Goal: Transaction & Acquisition: Obtain resource

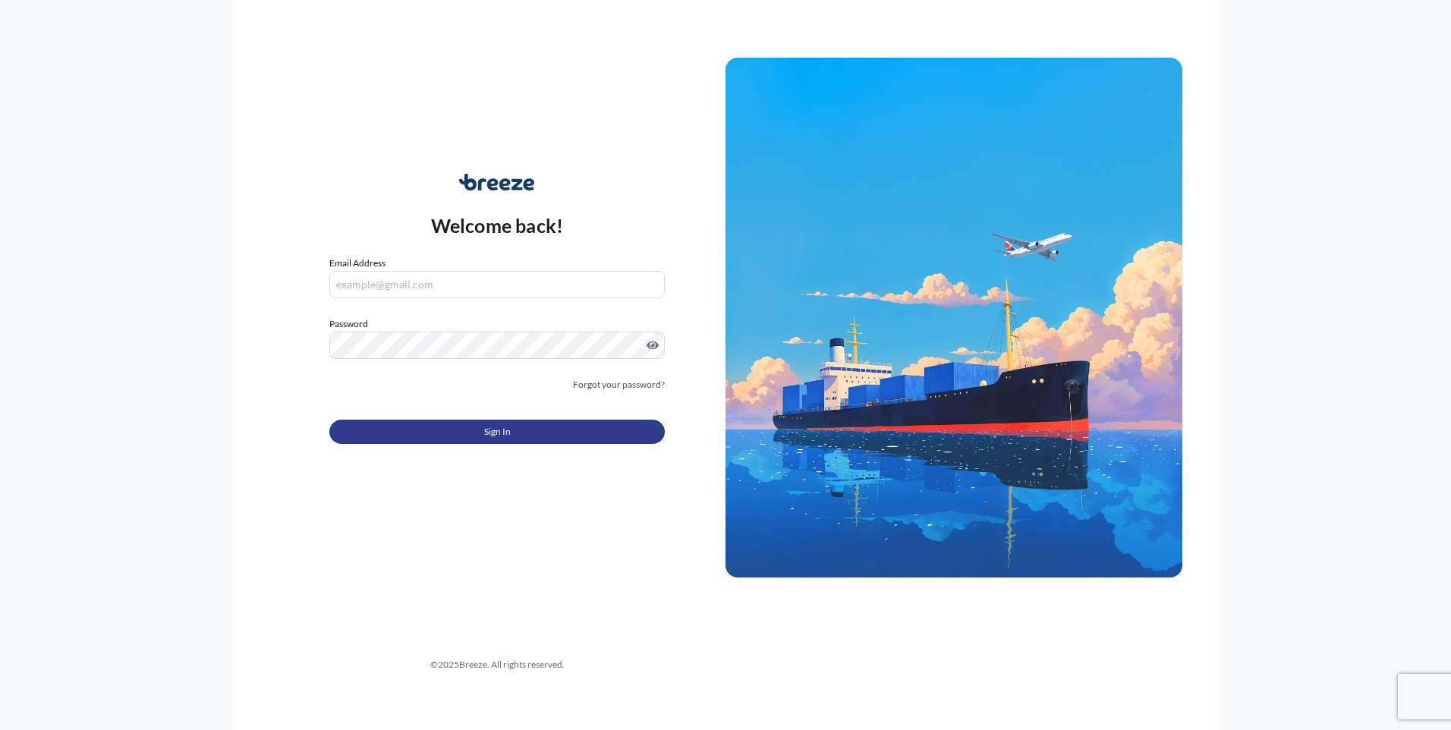
type input "[PERSON_NAME][EMAIL_ADDRESS][DOMAIN_NAME]"
click at [506, 433] on span "Sign In" at bounding box center [497, 431] width 27 height 15
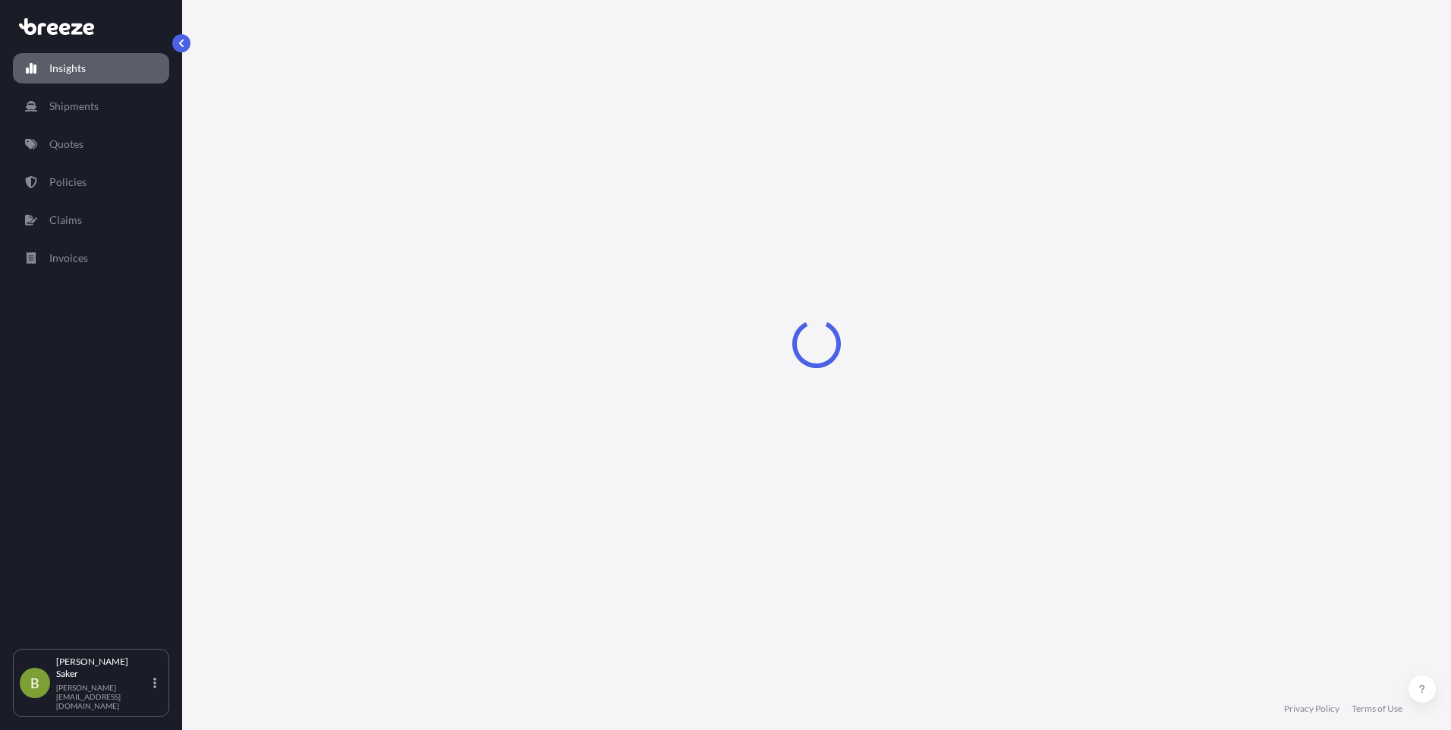
select select "2025"
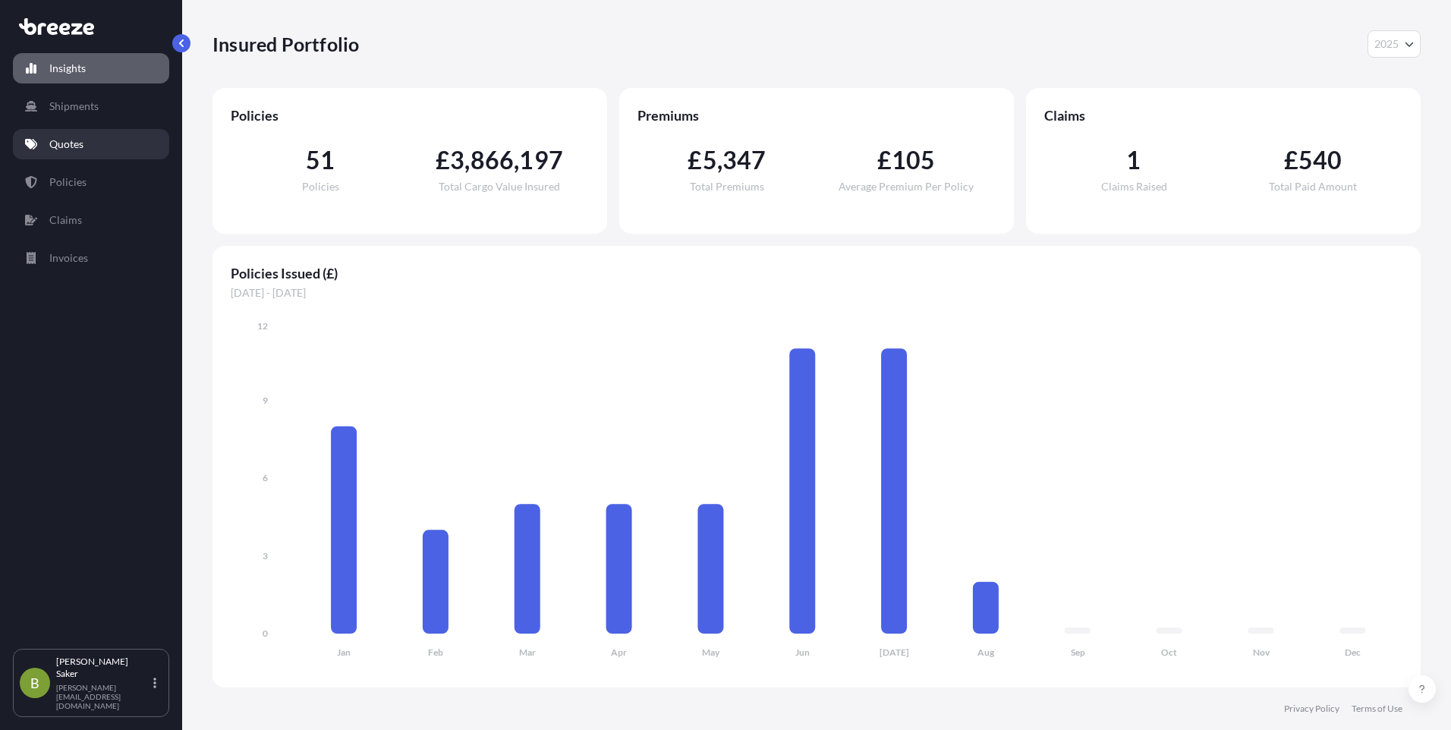
click at [72, 140] on p "Quotes" at bounding box center [66, 144] width 34 height 15
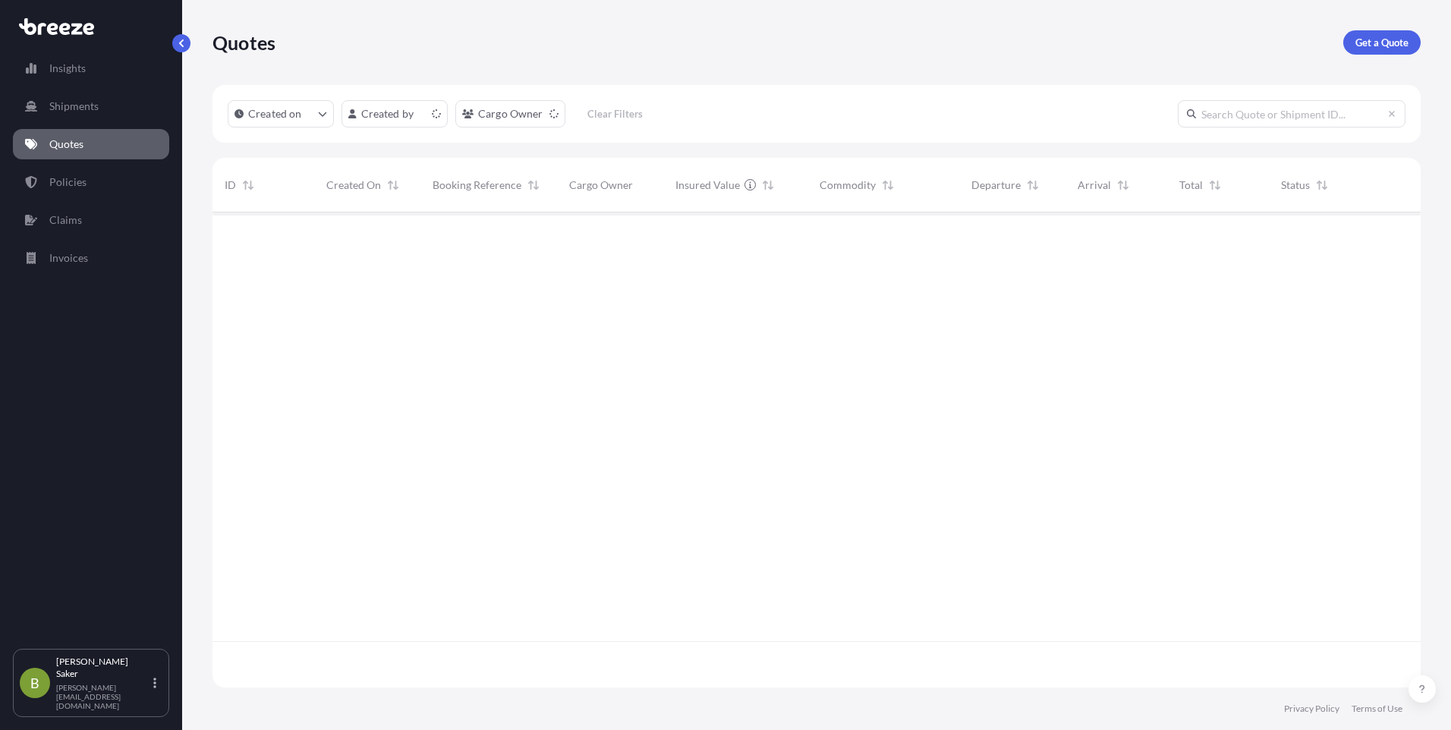
scroll to position [472, 1197]
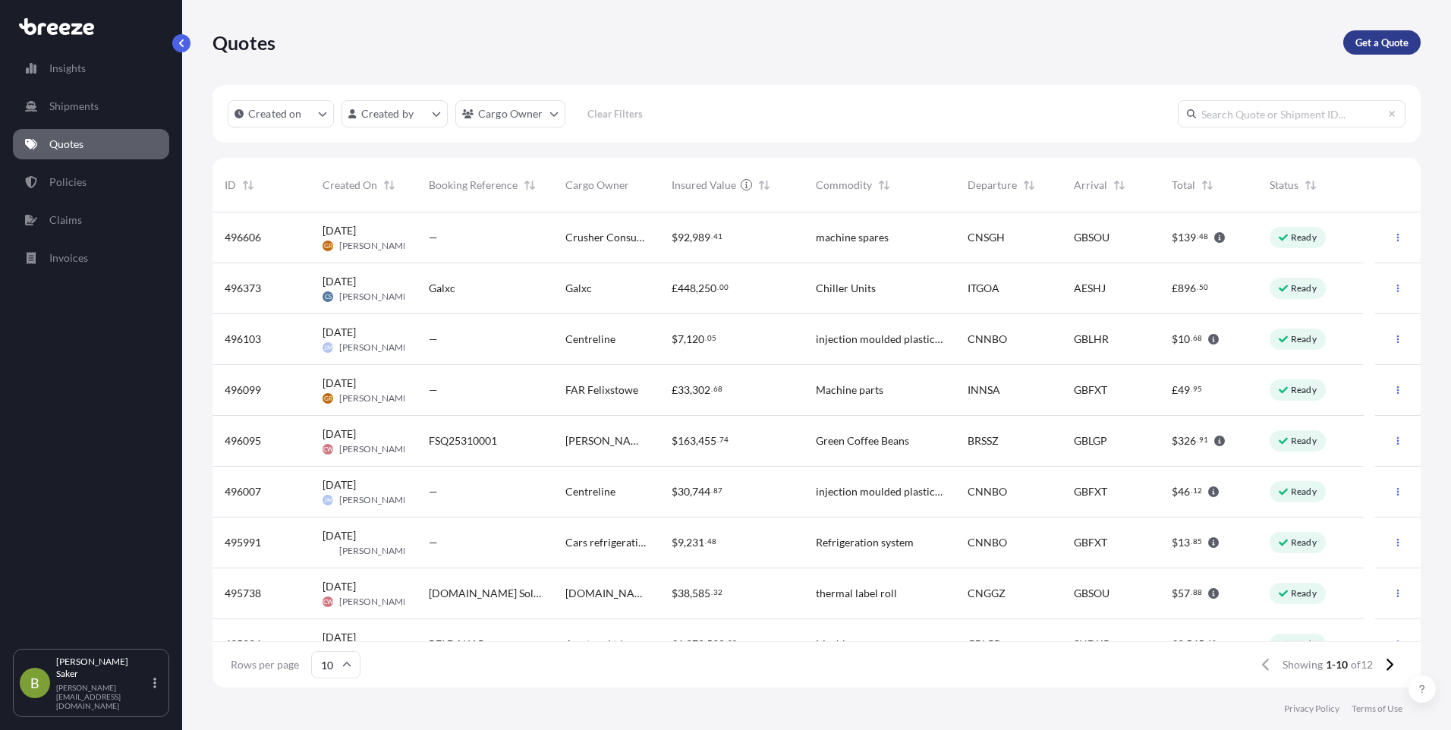
click at [1388, 41] on p "Get a Quote" at bounding box center [1381, 42] width 53 height 15
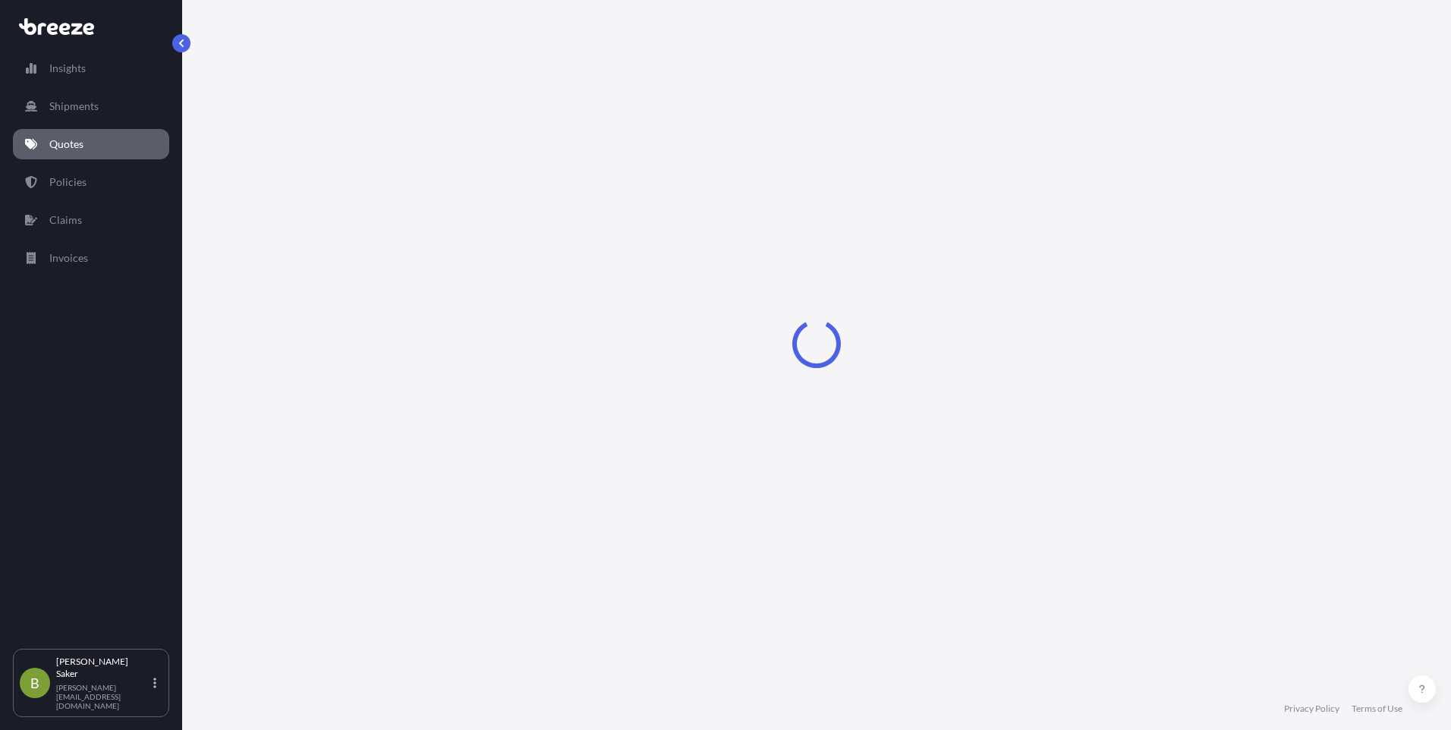
select select "Sea"
select select "1"
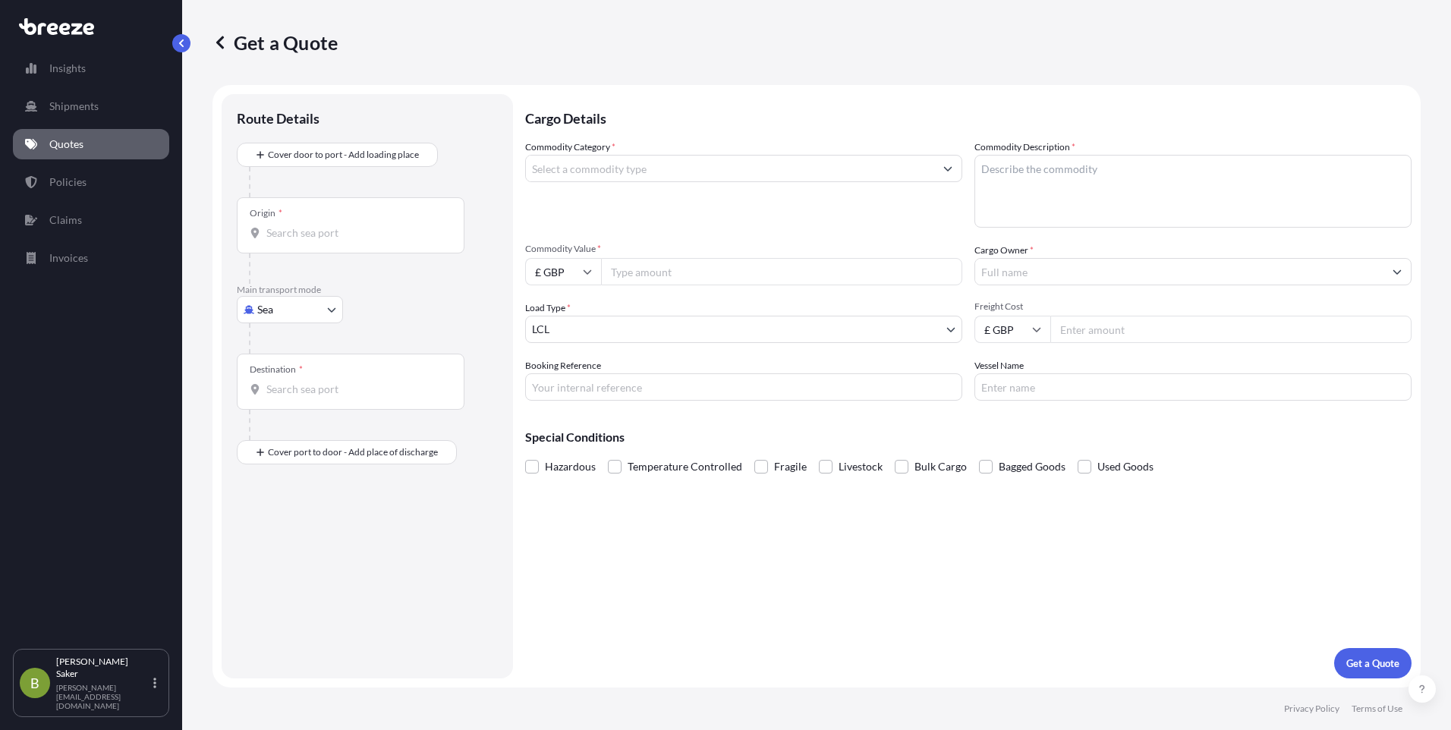
click at [628, 172] on input "Commodity Category *" at bounding box center [730, 168] width 408 height 27
click at [562, 163] on input "Commodity Category *" at bounding box center [730, 168] width 408 height 27
click at [656, 172] on input "starch" at bounding box center [730, 168] width 408 height 27
click at [609, 227] on div "Commodity Category * starch" at bounding box center [743, 184] width 437 height 88
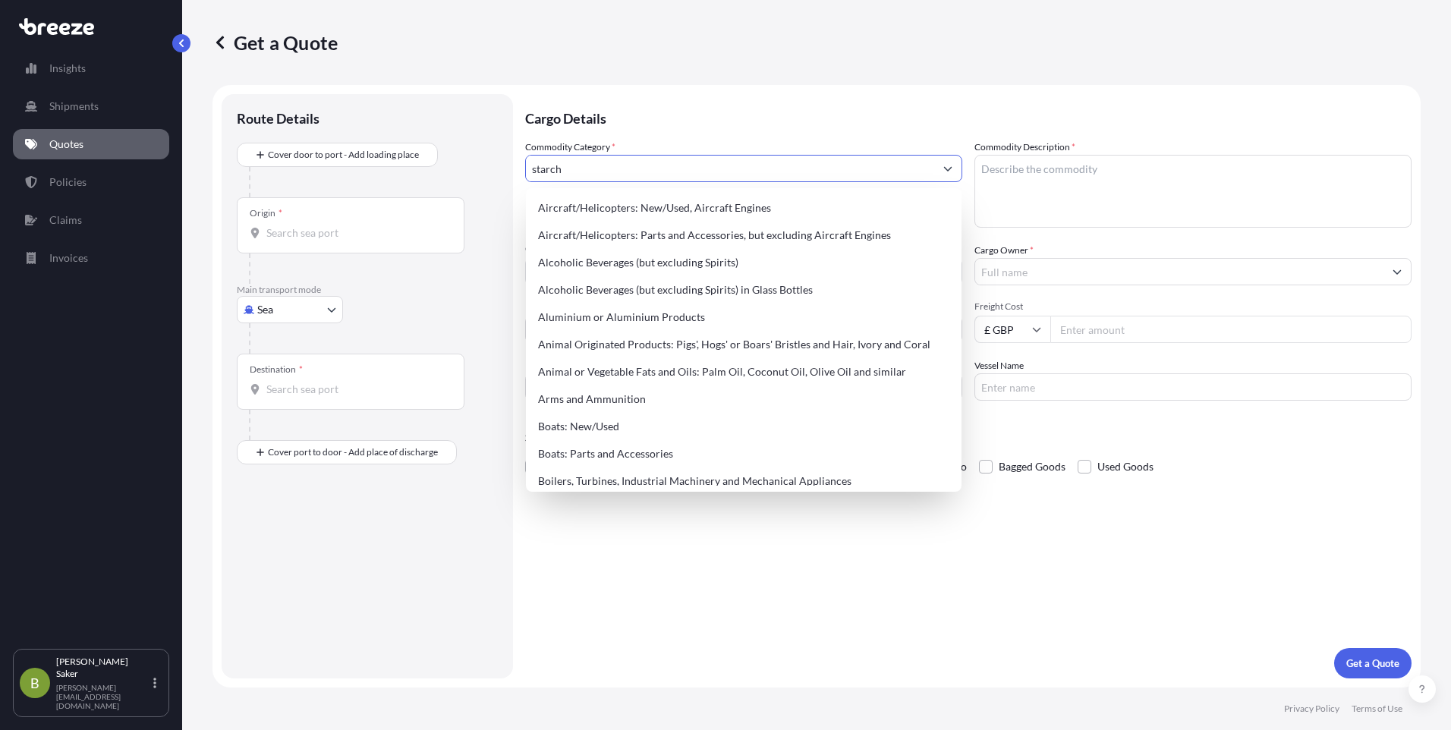
drag, startPoint x: 573, startPoint y: 171, endPoint x: 476, endPoint y: 171, distance: 97.1
click at [476, 171] on form "Route Details Cover door to port - Add loading place Place of loading Road Road…" at bounding box center [816, 386] width 1208 height 602
click at [657, 171] on input "starch" at bounding box center [730, 168] width 408 height 27
drag, startPoint x: 657, startPoint y: 171, endPoint x: 455, endPoint y: 180, distance: 202.0
click at [455, 180] on form "Route Details Cover door to port - Add loading place Place of loading Road Road…" at bounding box center [816, 386] width 1208 height 602
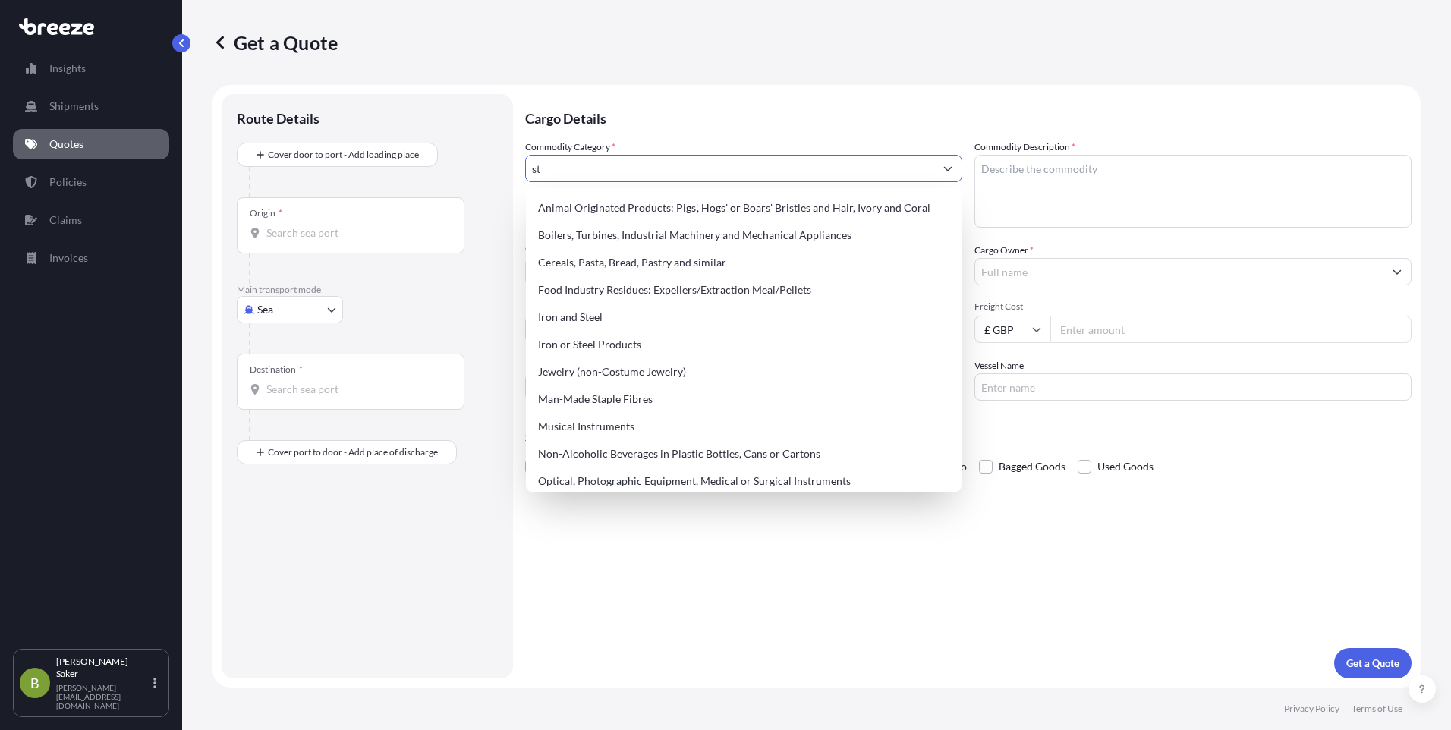
type input "s"
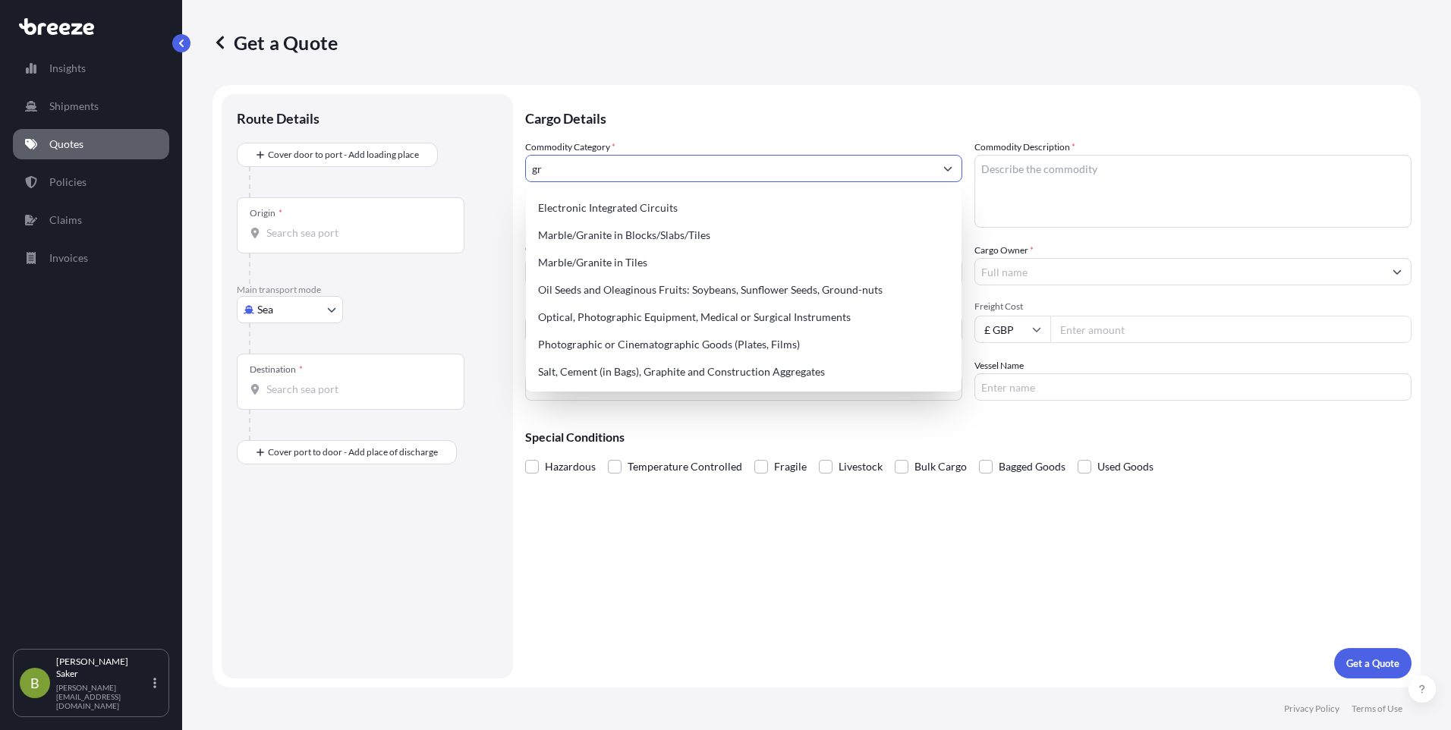
type input "g"
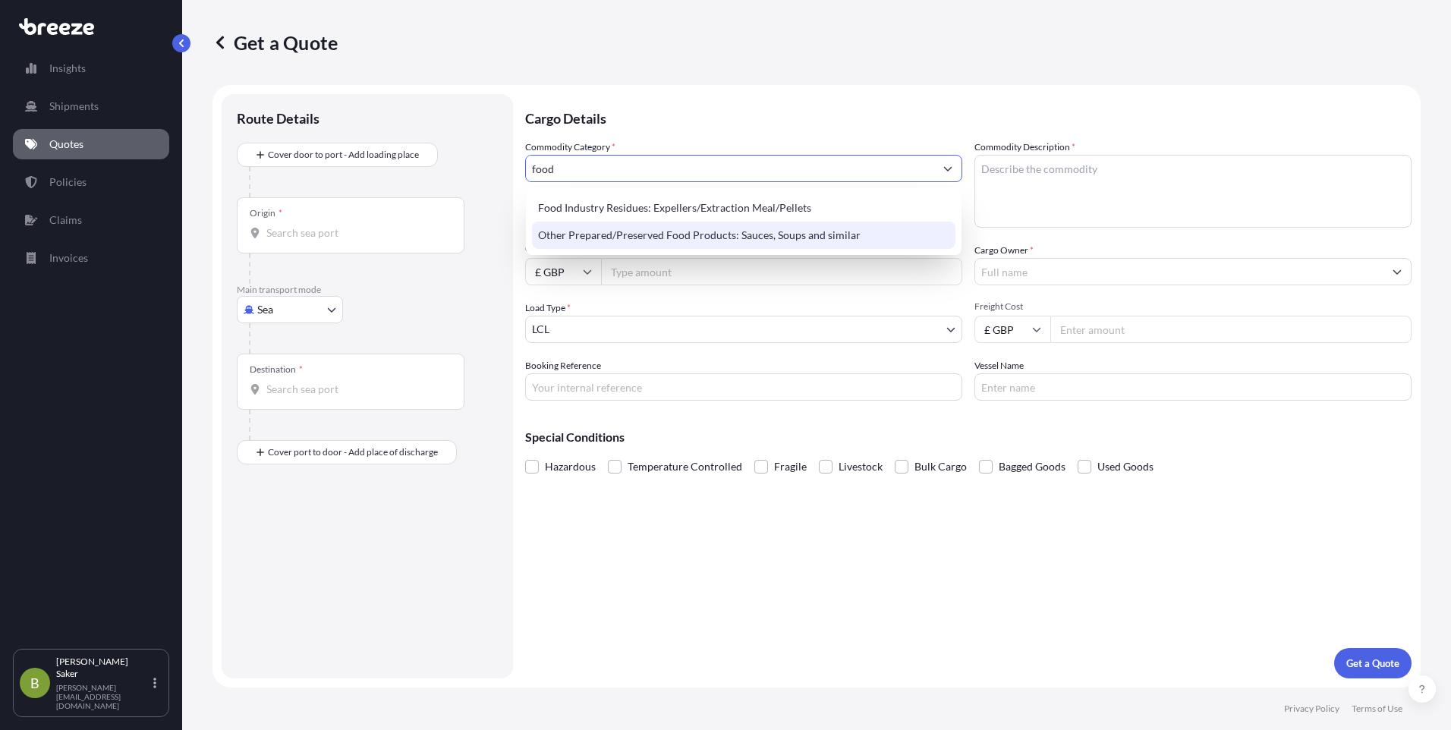
click at [670, 238] on div "Other Prepared/Preserved Food Products: Sauces, Soups and similar" at bounding box center [743, 235] width 423 height 27
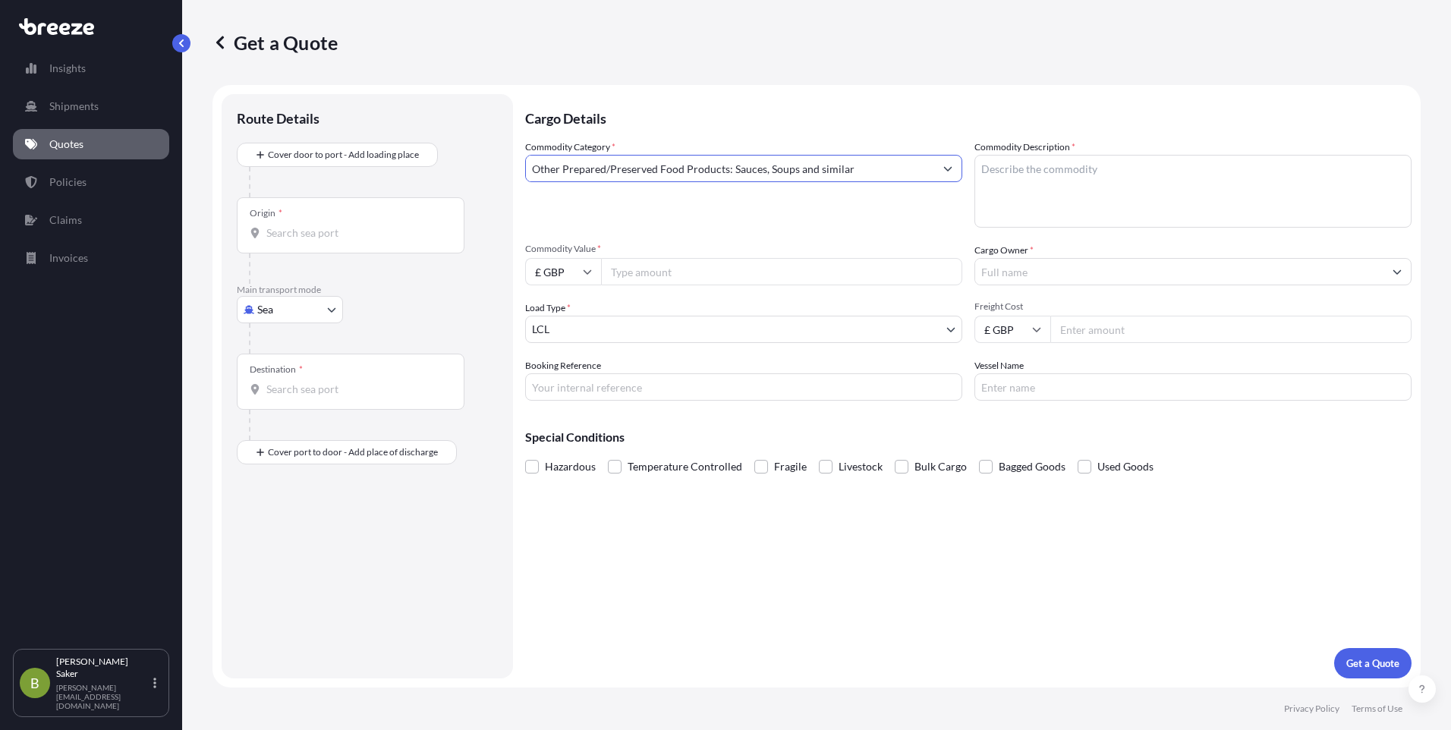
type input "Other Prepared/Preserved Food Products: Sauces, Soups and similar"
click at [682, 117] on p "Cargo Details" at bounding box center [968, 117] width 886 height 46
click at [1013, 175] on textarea "Commodity Description *" at bounding box center [1192, 191] width 437 height 73
type textarea "Maize Starch"
click at [688, 231] on div "Commodity Category * Other Prepared/Preserved Food Products: Sauces, Soups and …" at bounding box center [968, 270] width 886 height 261
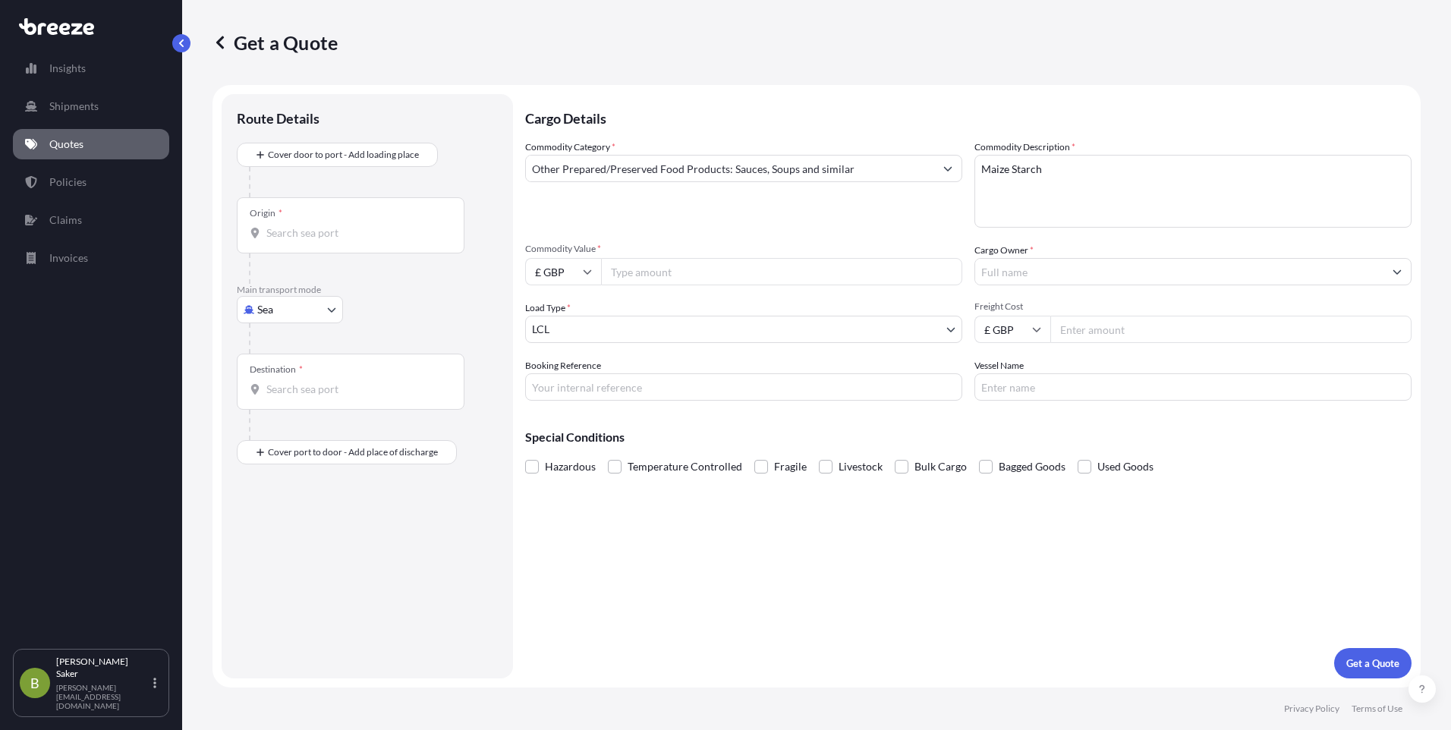
click at [681, 278] on input "Commodity Value *" at bounding box center [781, 271] width 361 height 27
click at [565, 269] on input "£ GBP" at bounding box center [563, 271] width 76 height 27
click at [563, 315] on div "€ EUR" at bounding box center [563, 313] width 64 height 29
type input "€ EUR"
click at [641, 274] on input "Commodity Value *" at bounding box center [781, 271] width 361 height 27
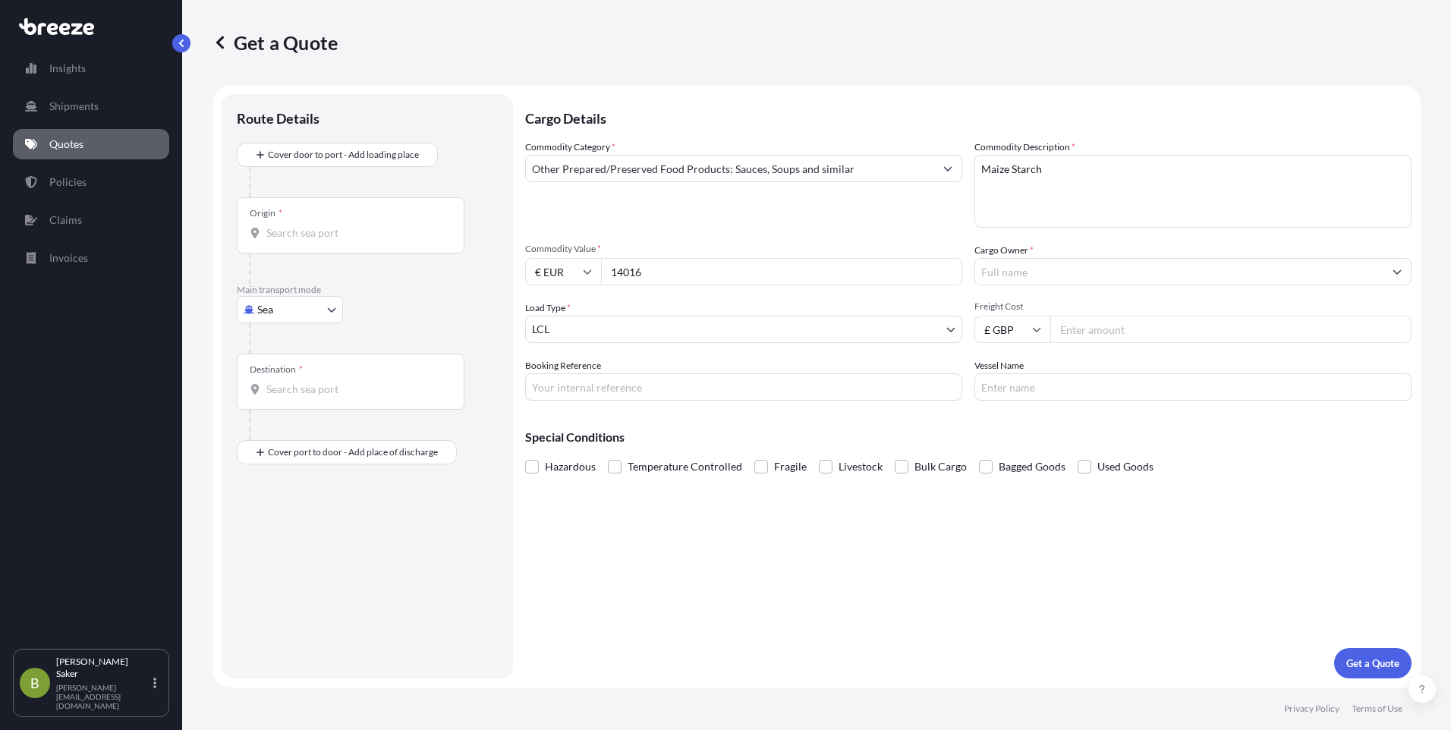
type input "14016"
click at [671, 227] on div "Commodity Category * Other Prepared/Preserved Food Products: Sauces, Soups and …" at bounding box center [743, 184] width 437 height 88
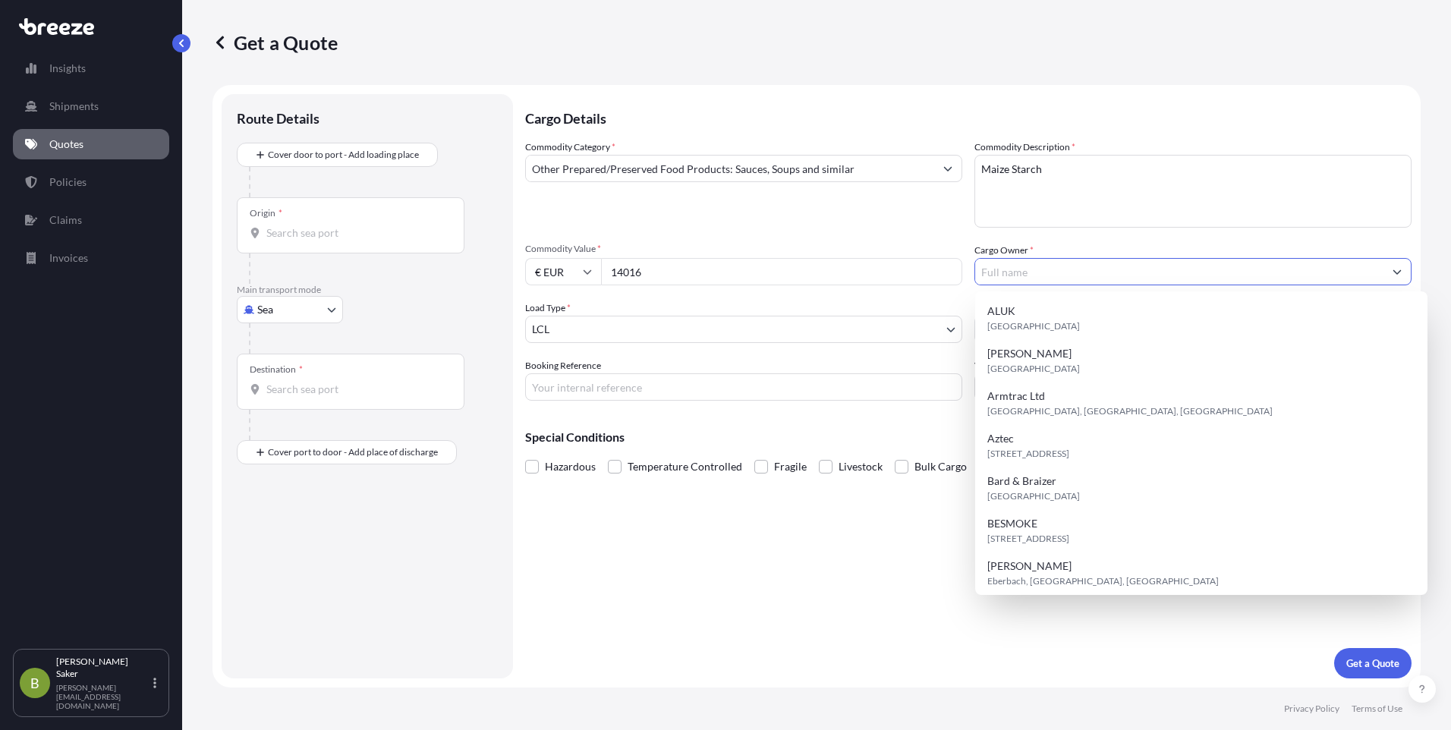
click at [1030, 276] on input "Cargo Owner *" at bounding box center [1179, 271] width 408 height 27
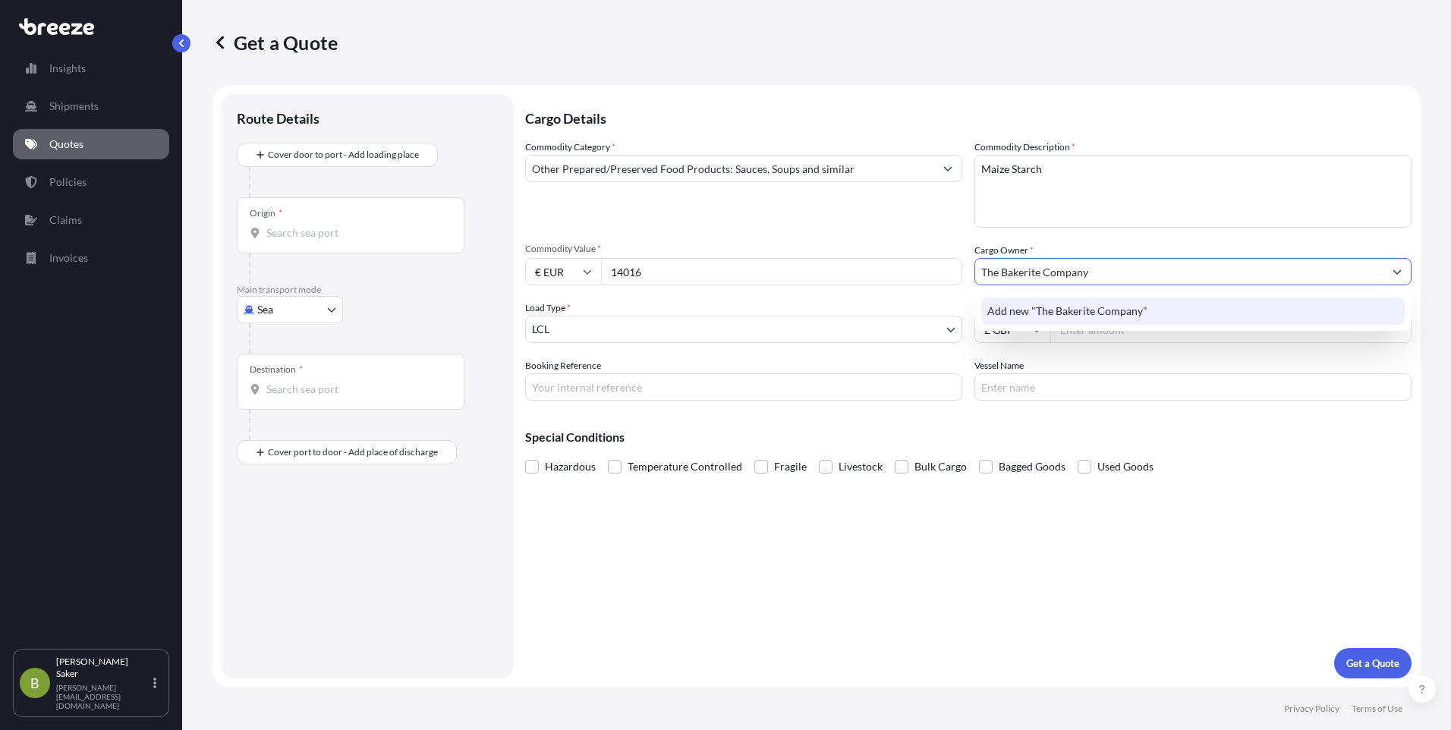
type input "The Bakerite Company"
click at [1125, 244] on div "Cargo Owner * The Bakerite Company" at bounding box center [1192, 264] width 437 height 42
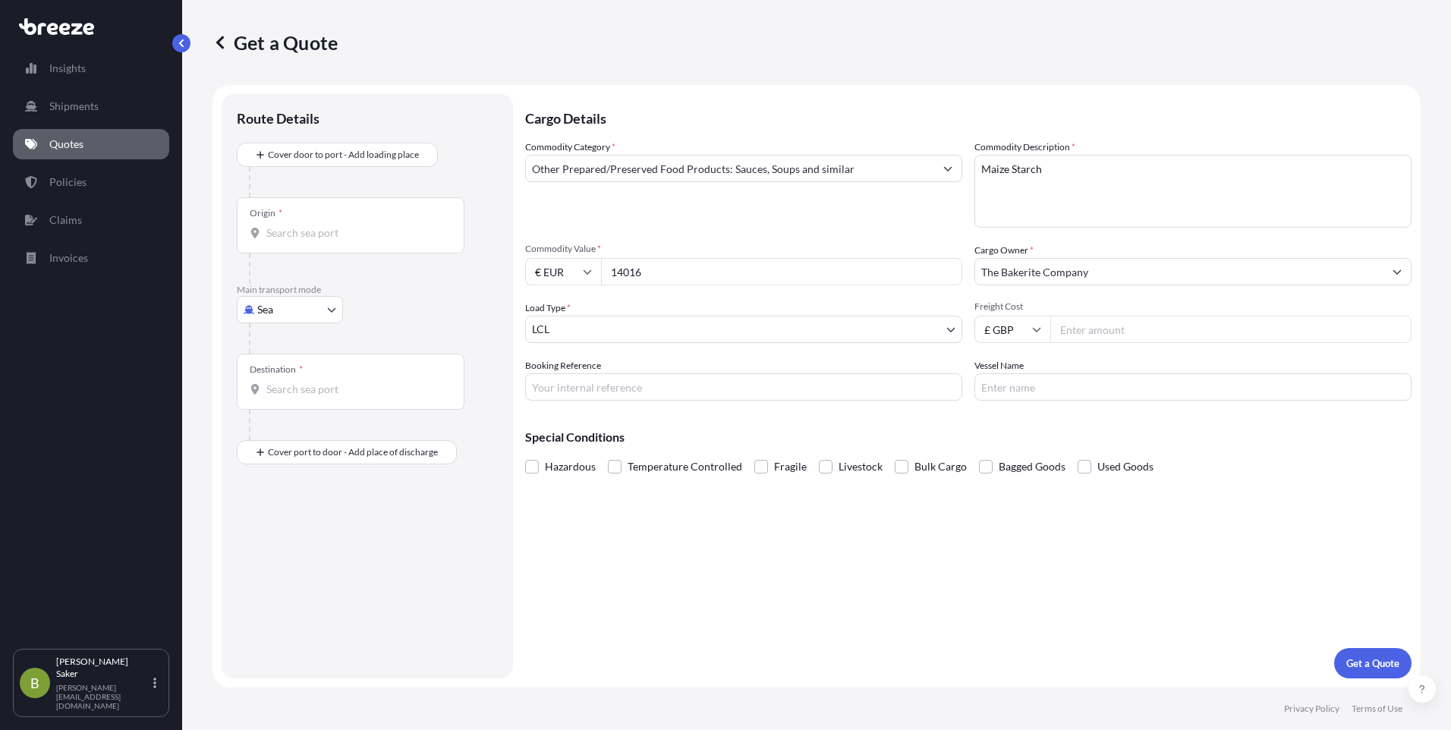
click at [779, 336] on body "Insights Shipments Quotes Policies Claims Invoices B [PERSON_NAME] [PERSON_NAME…" at bounding box center [725, 365] width 1451 height 730
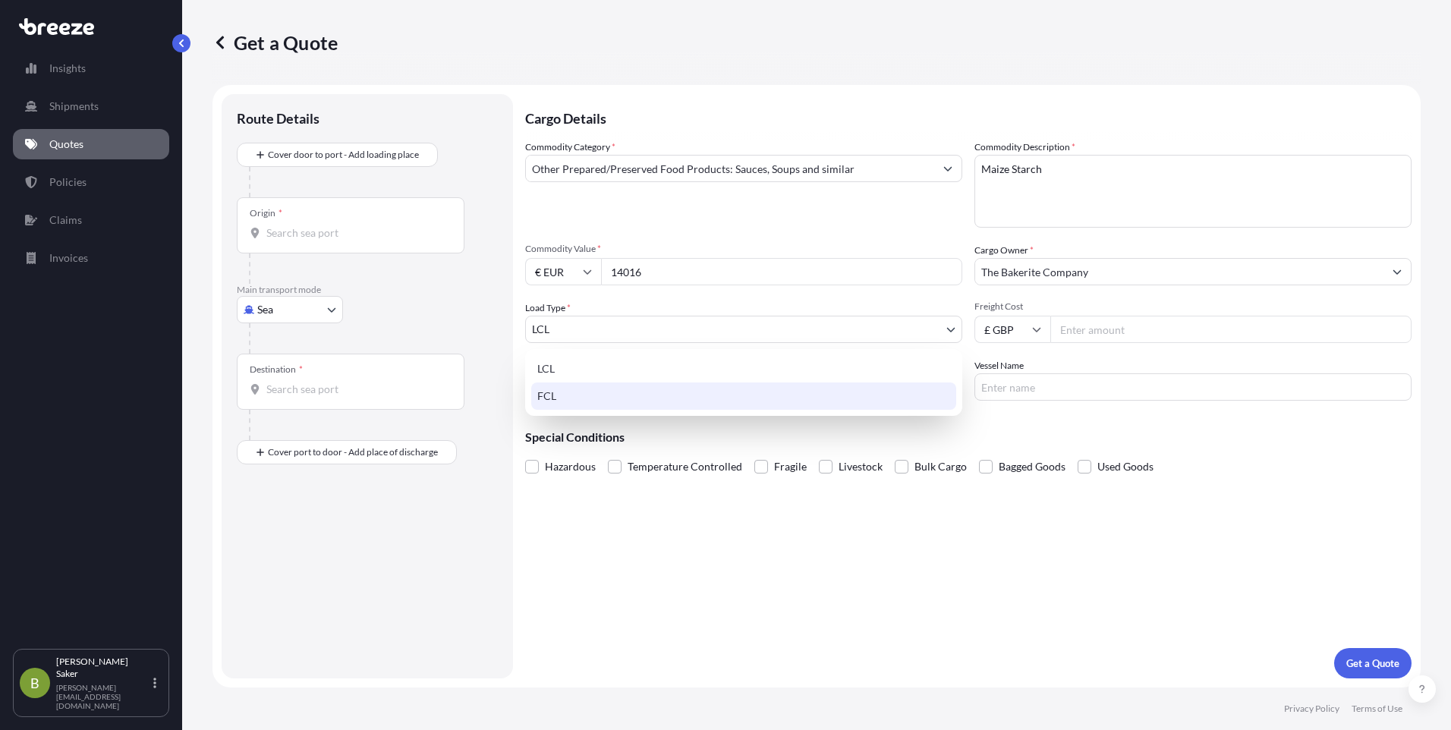
click at [735, 401] on div "FCL" at bounding box center [743, 395] width 425 height 27
select select "2"
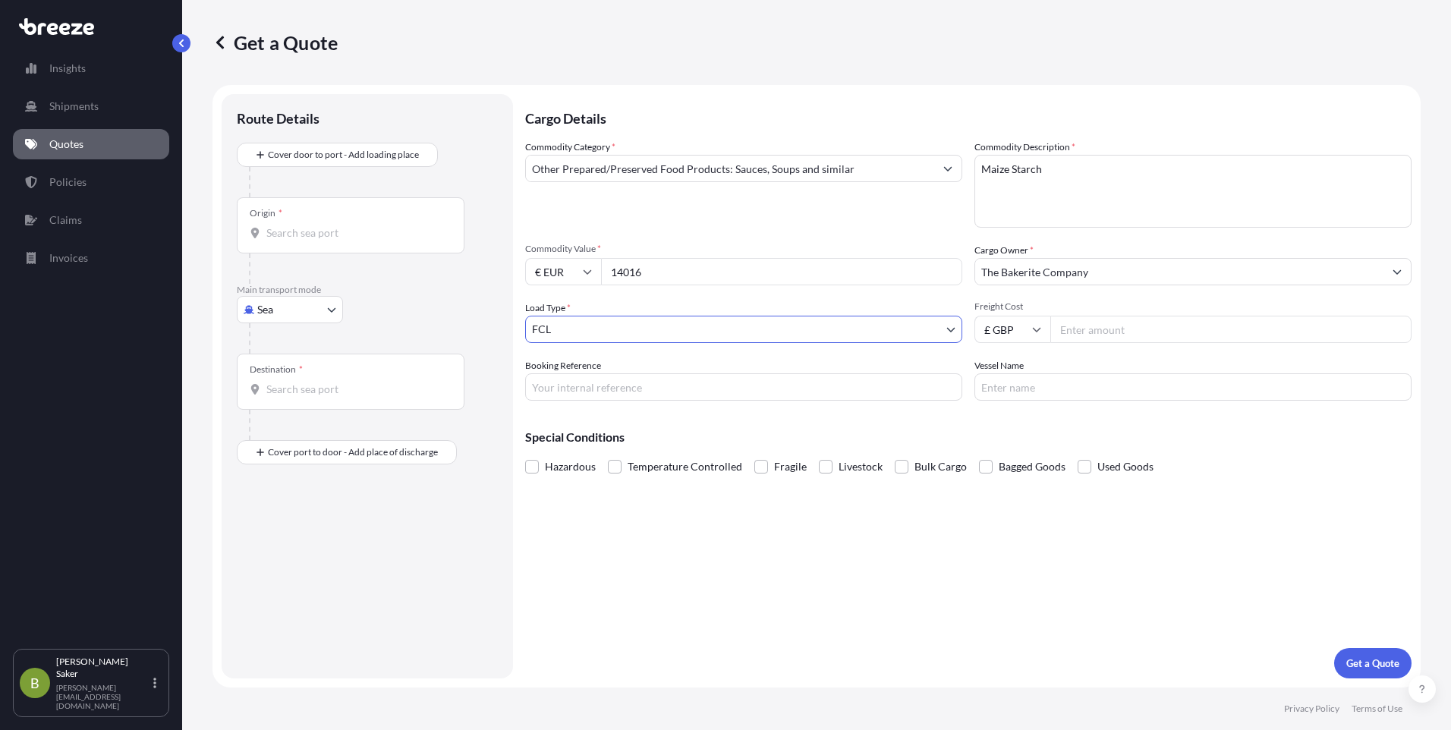
click at [779, 212] on div "Commodity Category * Other Prepared/Preserved Food Products: Sauces, Soups and …" at bounding box center [743, 184] width 437 height 88
click at [1040, 338] on input "£ GBP" at bounding box center [1012, 329] width 76 height 27
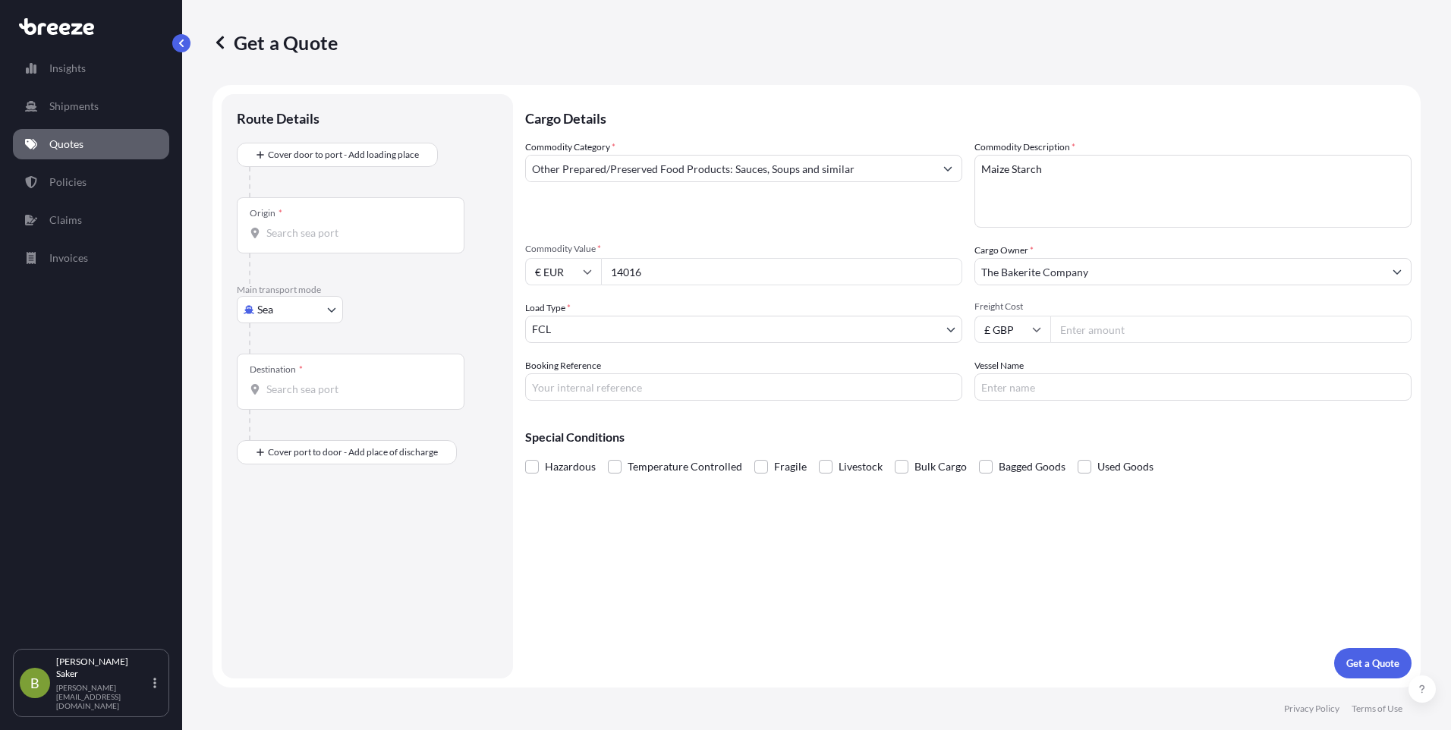
click at [1135, 337] on input "Freight Cost" at bounding box center [1230, 329] width 361 height 27
type input "2000"
click at [843, 200] on div "Commodity Category * Other Prepared/Preserved Food Products: Sauces, Soups and …" at bounding box center [743, 184] width 437 height 88
click at [1026, 412] on div "Cargo Details Commodity Category * Other Prepared/Preserved Food Products: Sauc…" at bounding box center [968, 386] width 886 height 584
click at [326, 315] on body "Insights Shipments Quotes Policies Claims Invoices B [PERSON_NAME] [PERSON_NAME…" at bounding box center [725, 365] width 1451 height 730
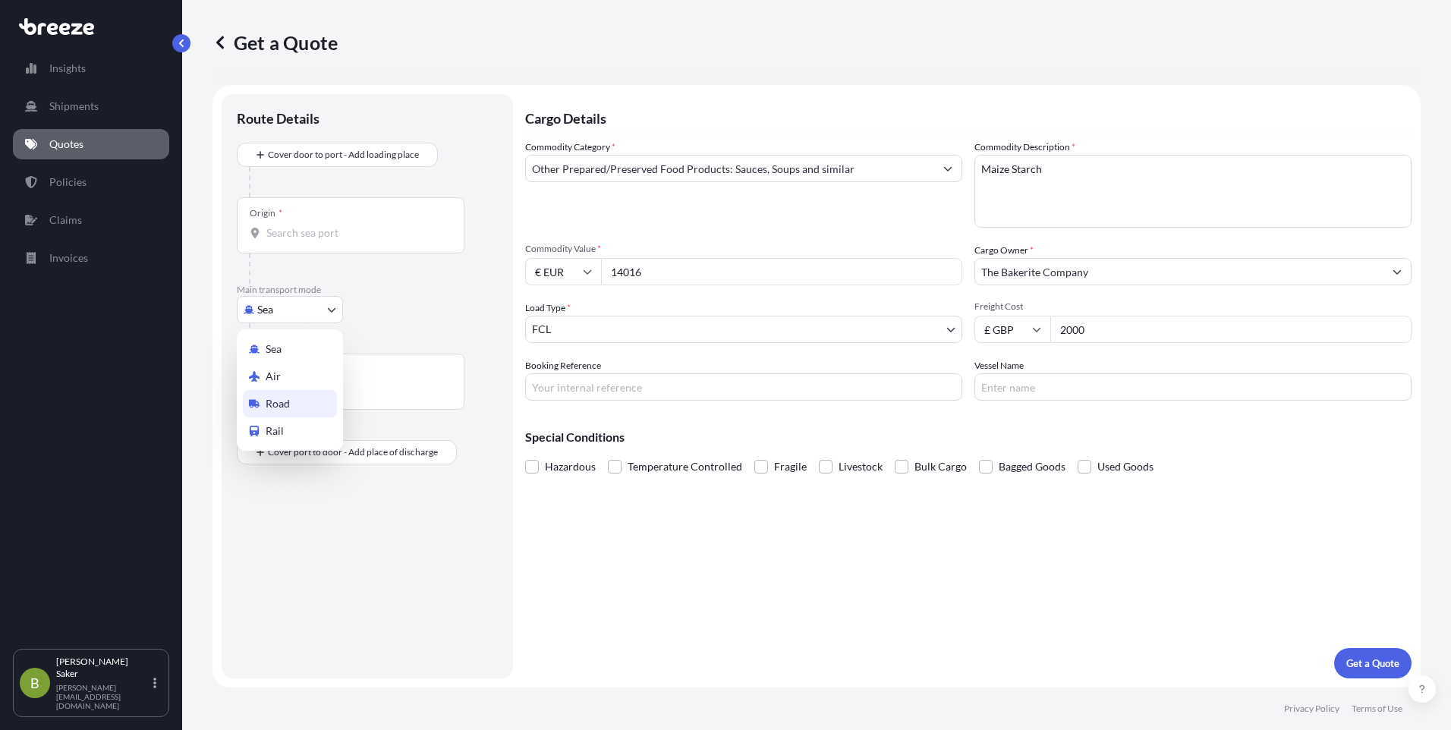
click at [279, 406] on span "Road" at bounding box center [278, 403] width 24 height 15
select select "Road"
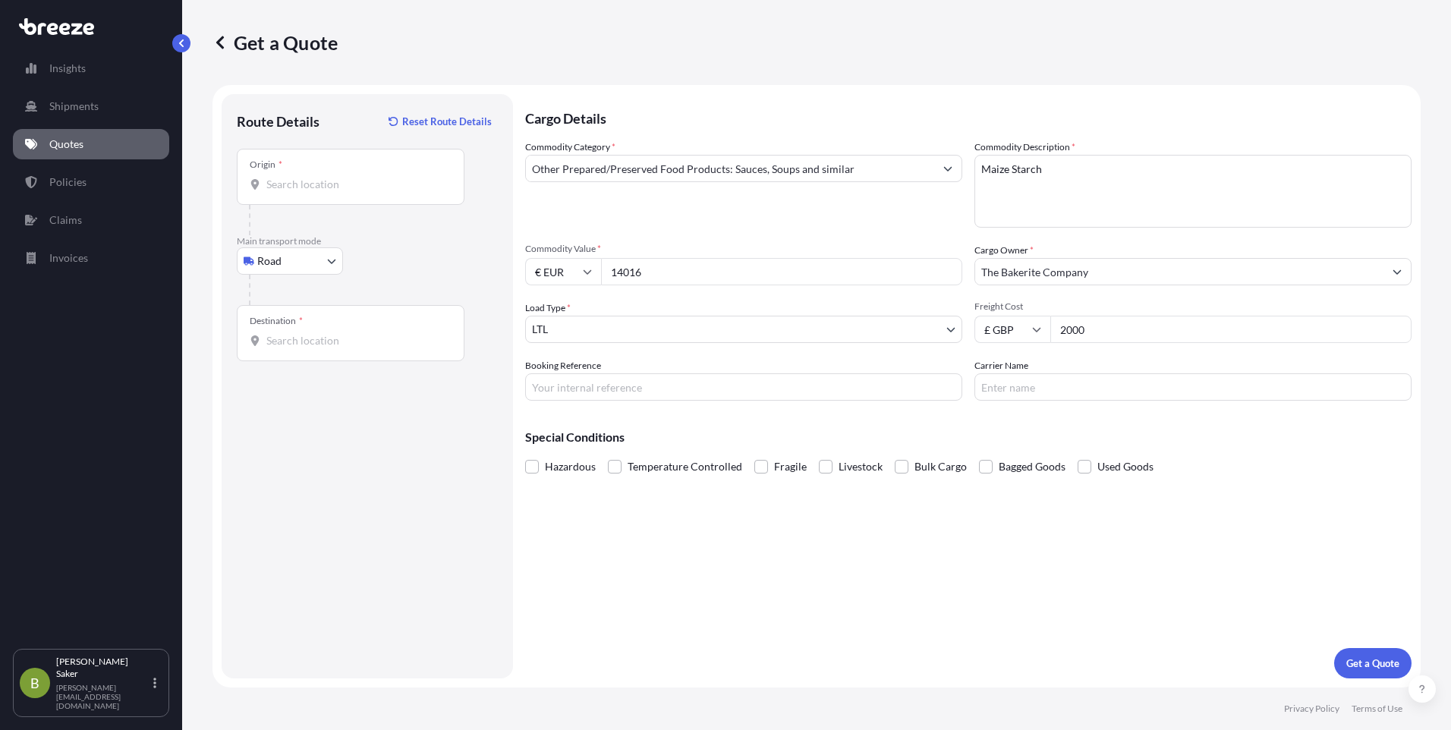
click at [678, 214] on div "Commodity Category * Other Prepared/Preserved Food Products: Sauces, Soups and …" at bounding box center [743, 184] width 437 height 88
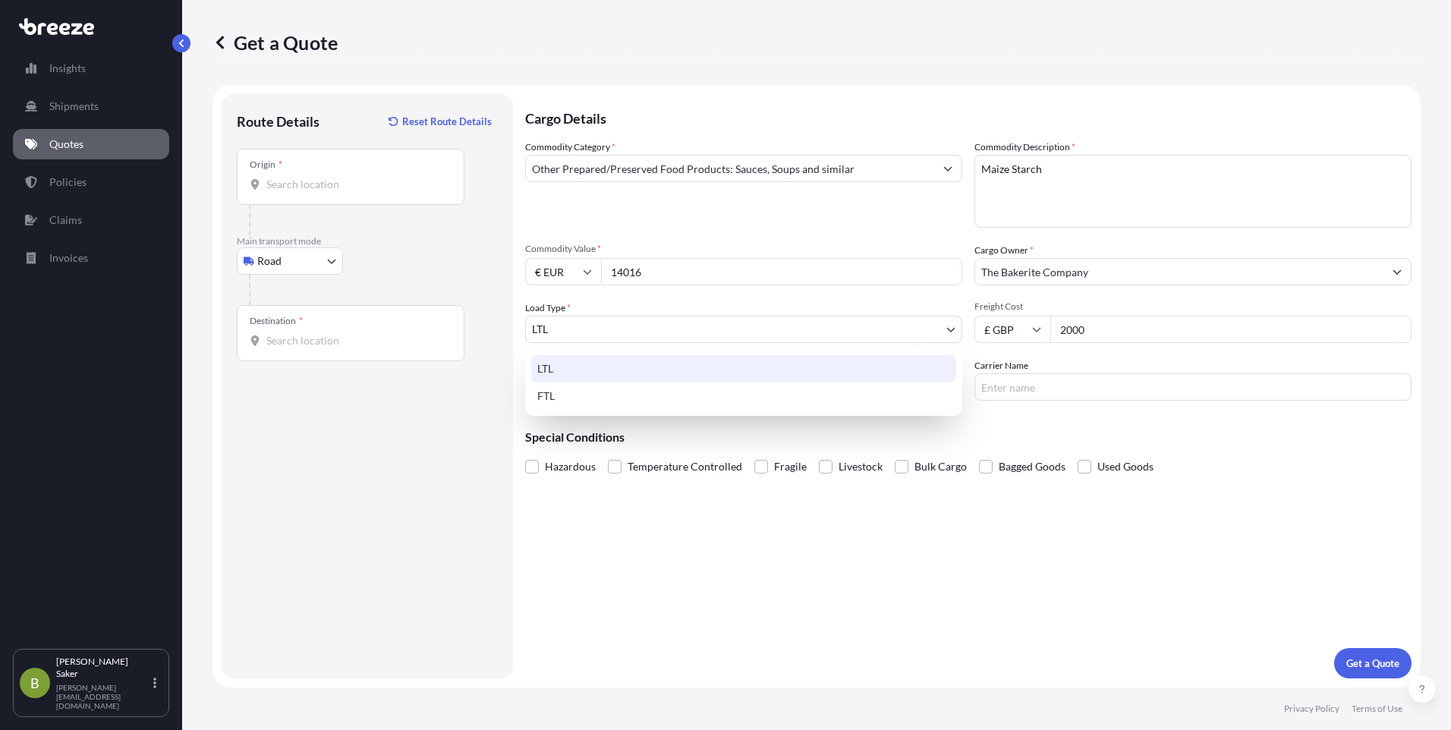
click at [665, 333] on body "Insights Shipments Quotes Policies Claims Invoices B [PERSON_NAME] [PERSON_NAME…" at bounding box center [725, 365] width 1451 height 730
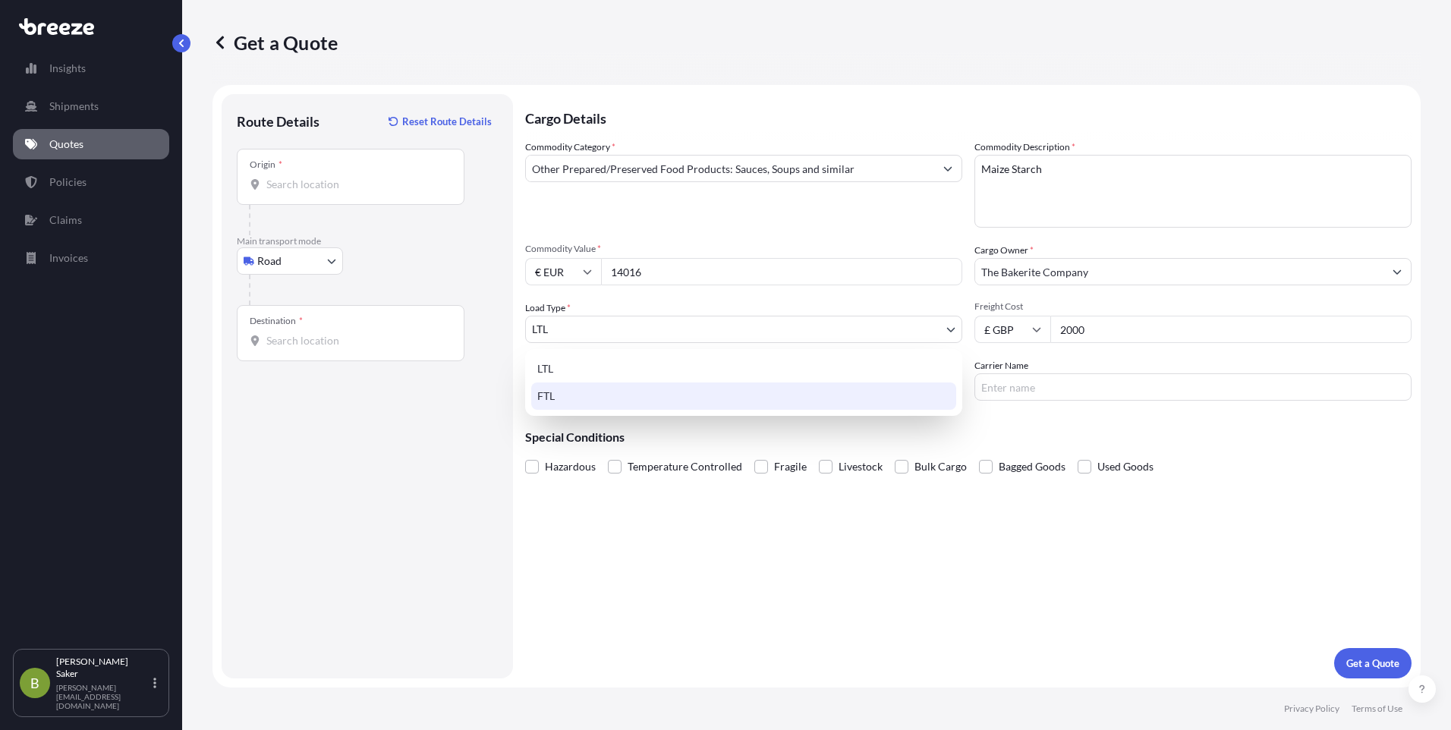
click at [625, 397] on div "FTL" at bounding box center [743, 395] width 425 height 27
select select "2"
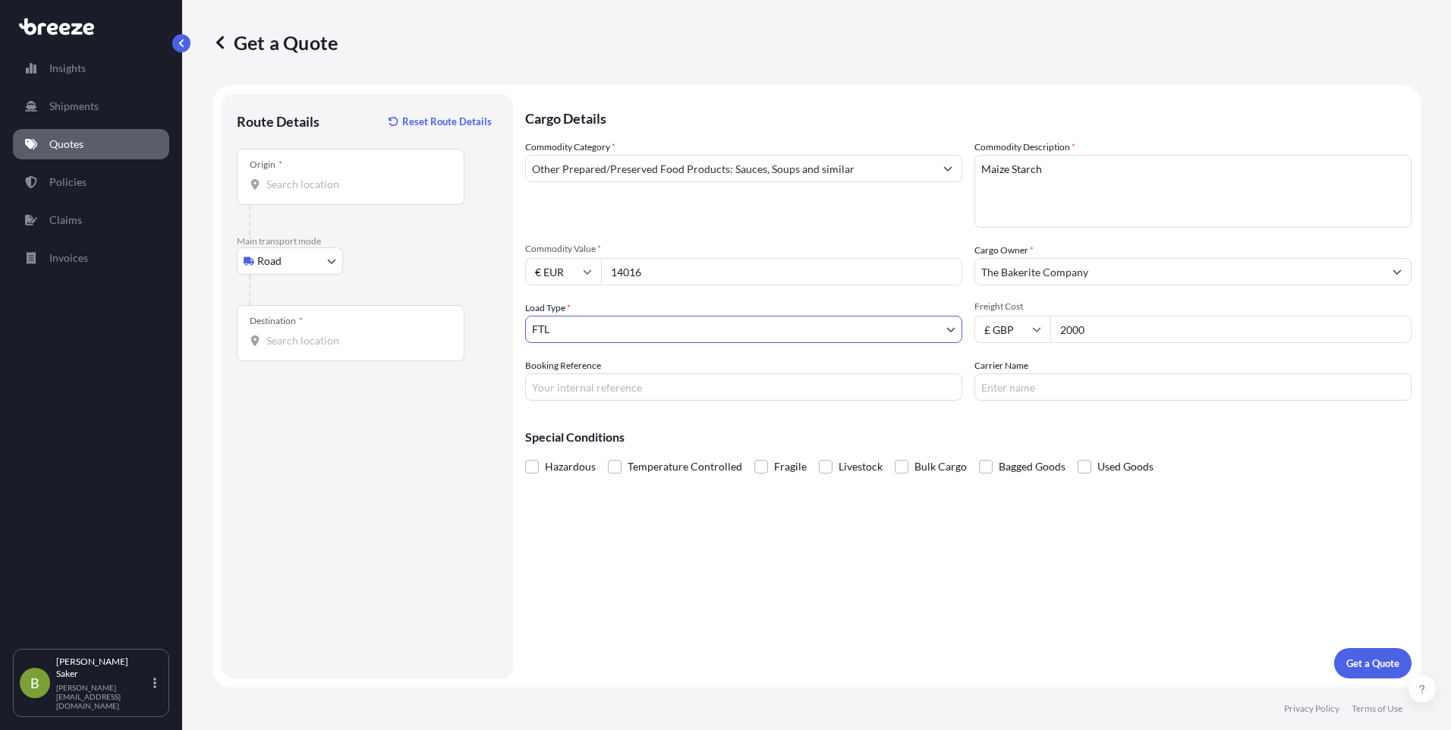
click at [666, 222] on div "Commodity Category * Other Prepared/Preserved Food Products: Sauces, Soups and …" at bounding box center [743, 184] width 437 height 88
click at [793, 423] on div "Special Conditions Hazardous Temperature Controlled Fragile Livestock Bulk Carg…" at bounding box center [968, 445] width 886 height 65
click at [798, 386] on input "Booking Reference" at bounding box center [743, 386] width 437 height 27
type input "ST4648"
click at [850, 427] on div "Special Conditions Hazardous Temperature Controlled Fragile Livestock Bulk Carg…" at bounding box center [968, 445] width 886 height 65
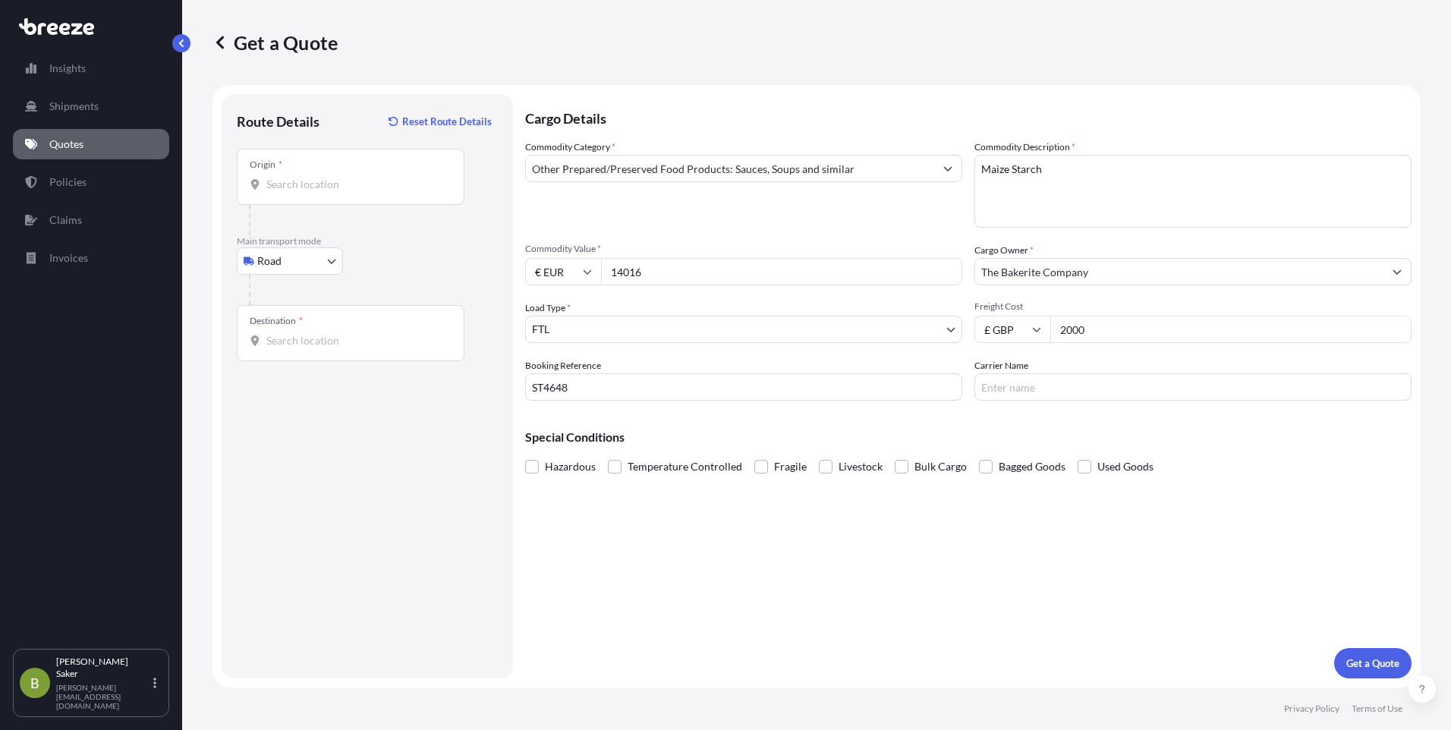
click at [1084, 385] on input "Carrier Name" at bounding box center [1192, 386] width 437 height 27
click at [300, 186] on input "Origin *" at bounding box center [355, 184] width 179 height 15
click at [335, 340] on input "Destination *" at bounding box center [355, 340] width 179 height 15
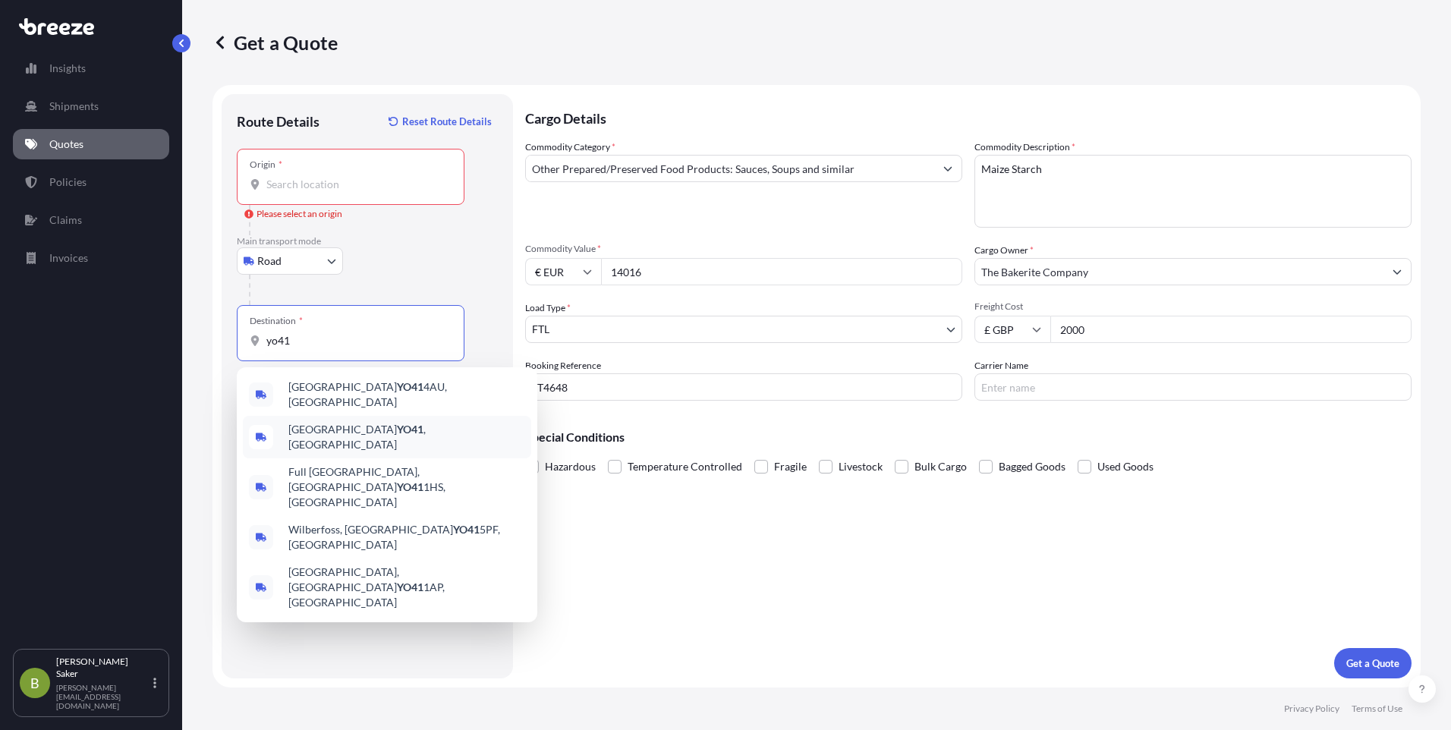
click at [356, 431] on span "York YO41 , [GEOGRAPHIC_DATA]" at bounding box center [406, 437] width 237 height 30
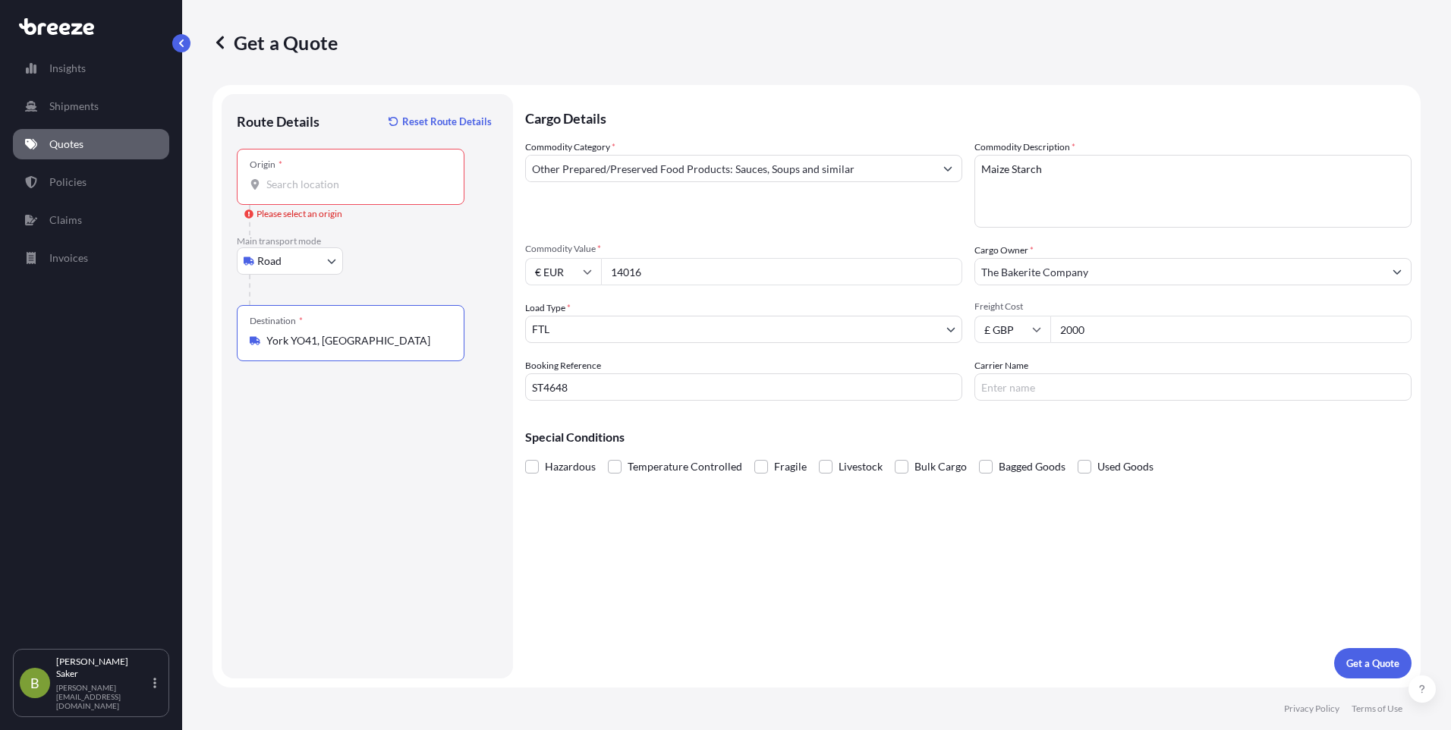
type input "York YO41, [GEOGRAPHIC_DATA]"
click at [299, 164] on div "Origin *" at bounding box center [351, 177] width 228 height 56
click at [299, 177] on input "Origin * Please select an origin" at bounding box center [355, 184] width 179 height 15
click at [341, 187] on input "Origin * Please select an origin" at bounding box center [355, 184] width 179 height 15
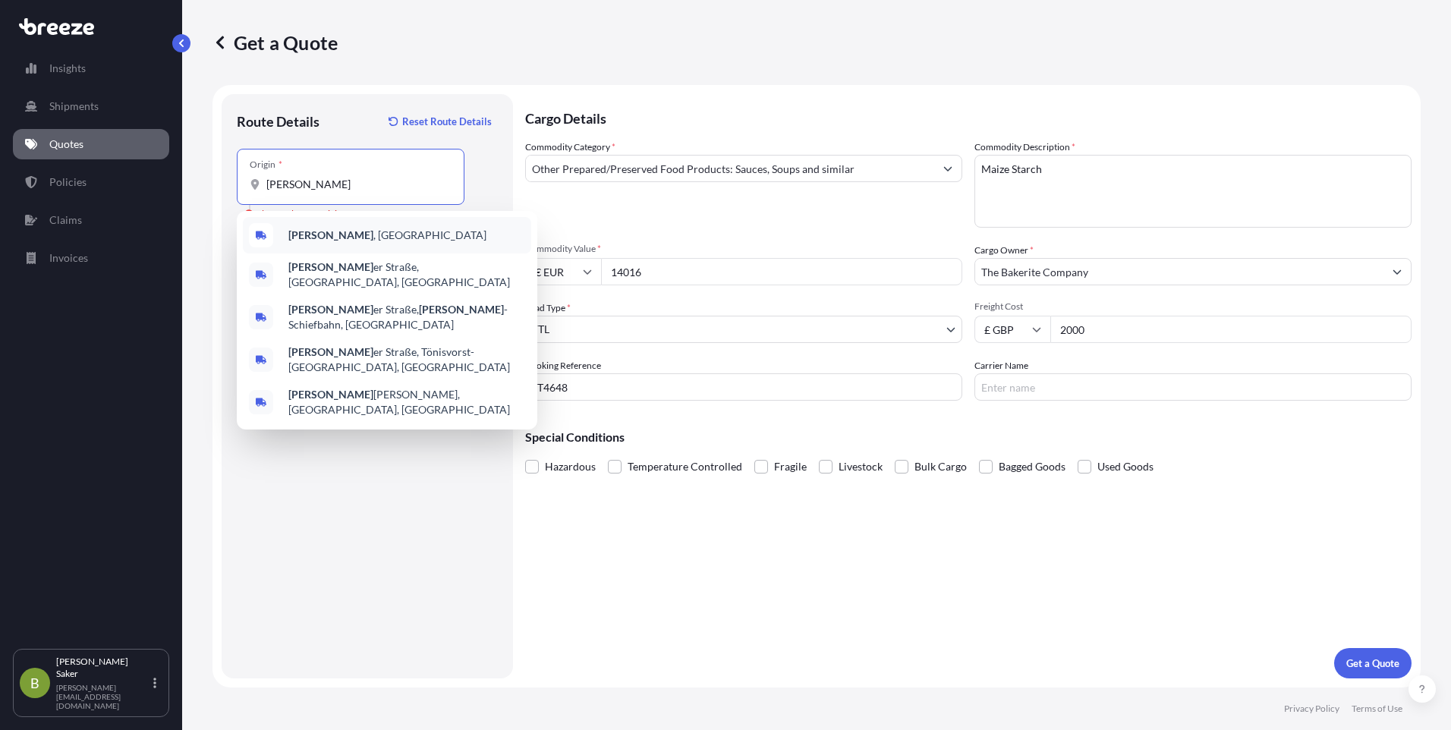
click at [341, 236] on span "[PERSON_NAME] , [GEOGRAPHIC_DATA]" at bounding box center [387, 235] width 198 height 15
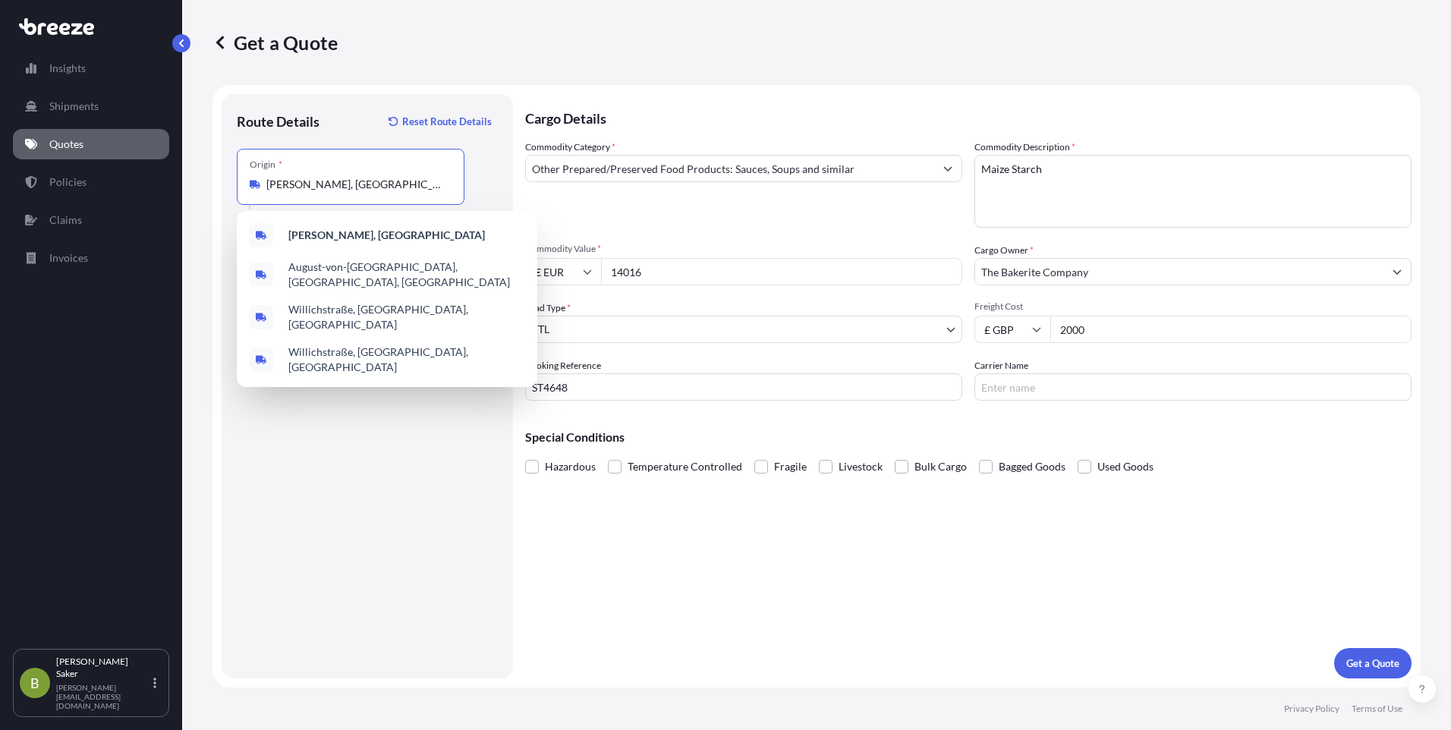
drag, startPoint x: 379, startPoint y: 191, endPoint x: 256, endPoint y: 193, distance: 122.9
click at [256, 193] on div "Origin * [GEOGRAPHIC_DATA], [GEOGRAPHIC_DATA]" at bounding box center [351, 177] width 228 height 56
paste input "47877"
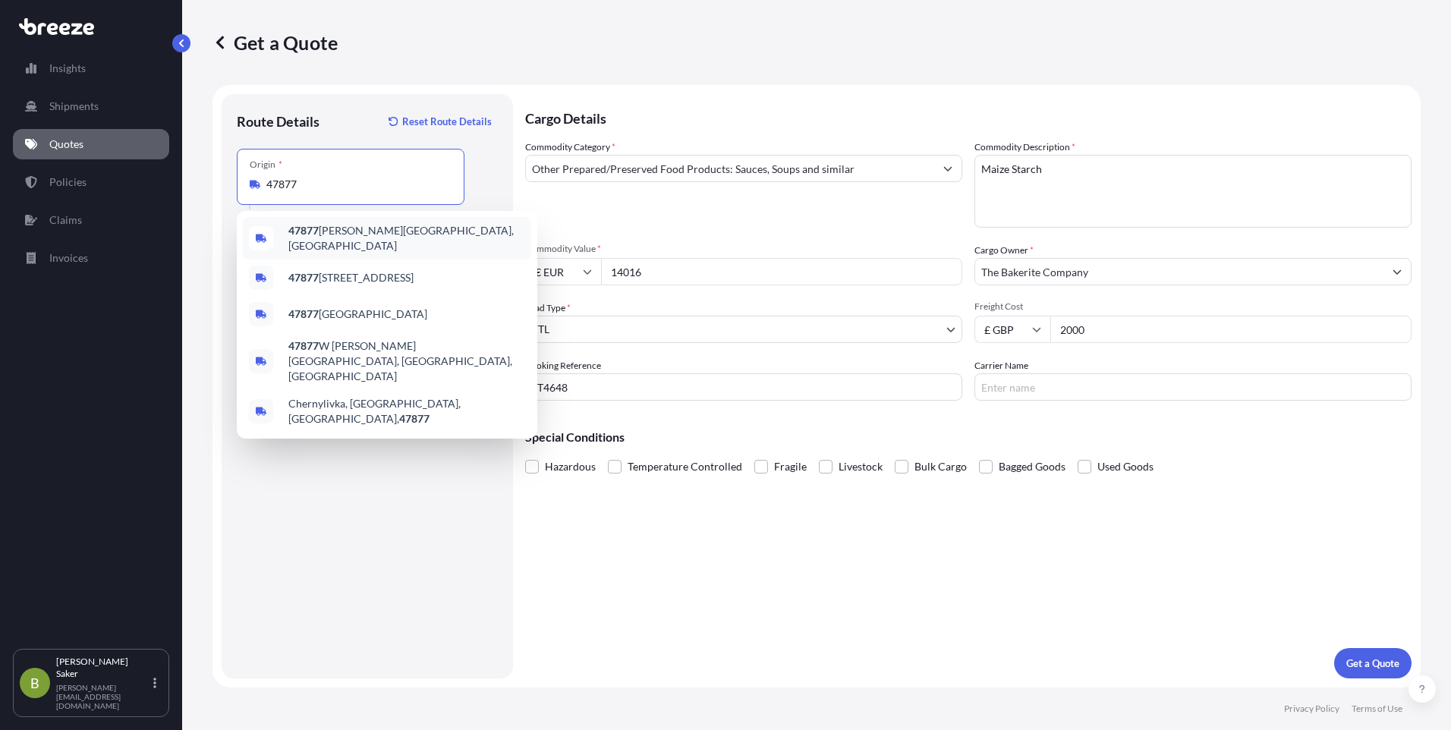
click at [357, 235] on span "47877 [PERSON_NAME][GEOGRAPHIC_DATA], [GEOGRAPHIC_DATA]" at bounding box center [406, 238] width 237 height 30
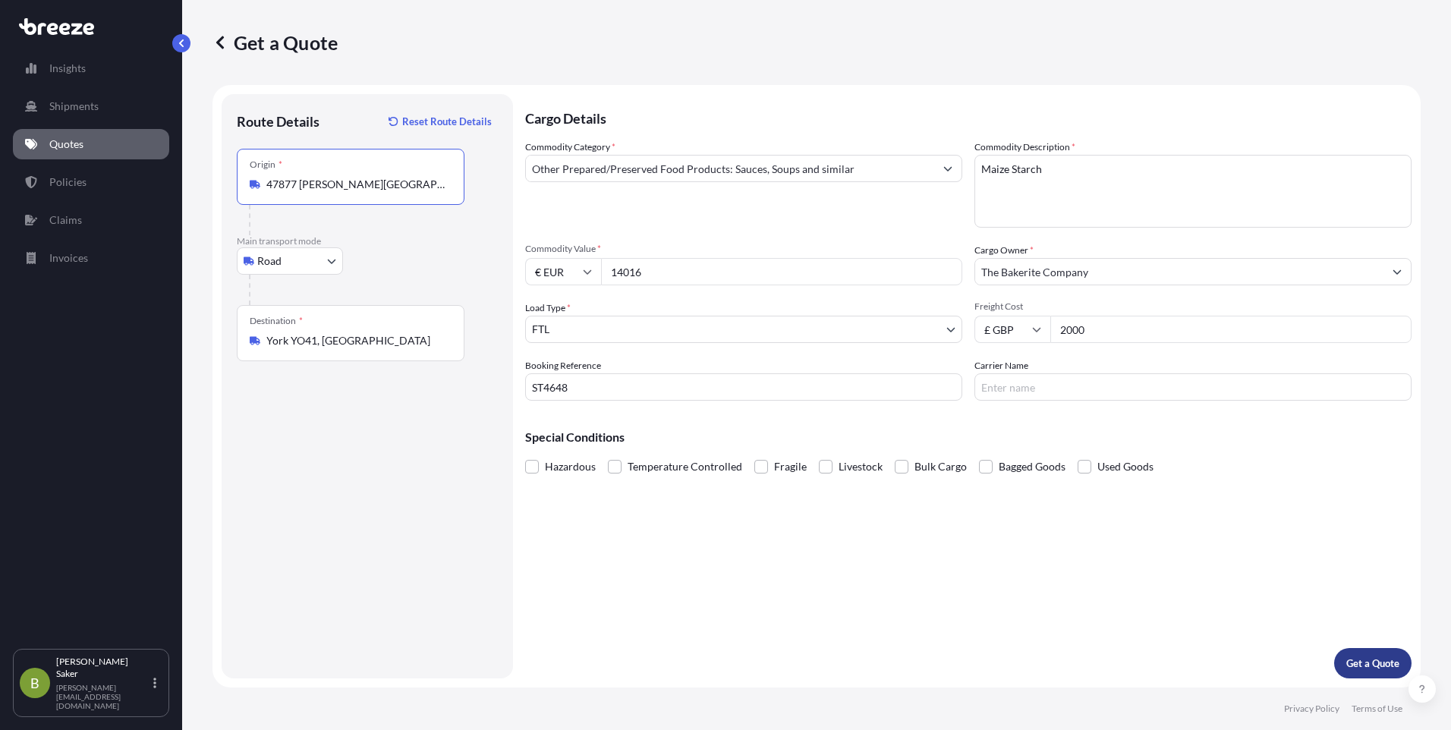
type input "47877 [PERSON_NAME][GEOGRAPHIC_DATA], [GEOGRAPHIC_DATA]"
click at [1382, 657] on p "Get a Quote" at bounding box center [1372, 663] width 53 height 15
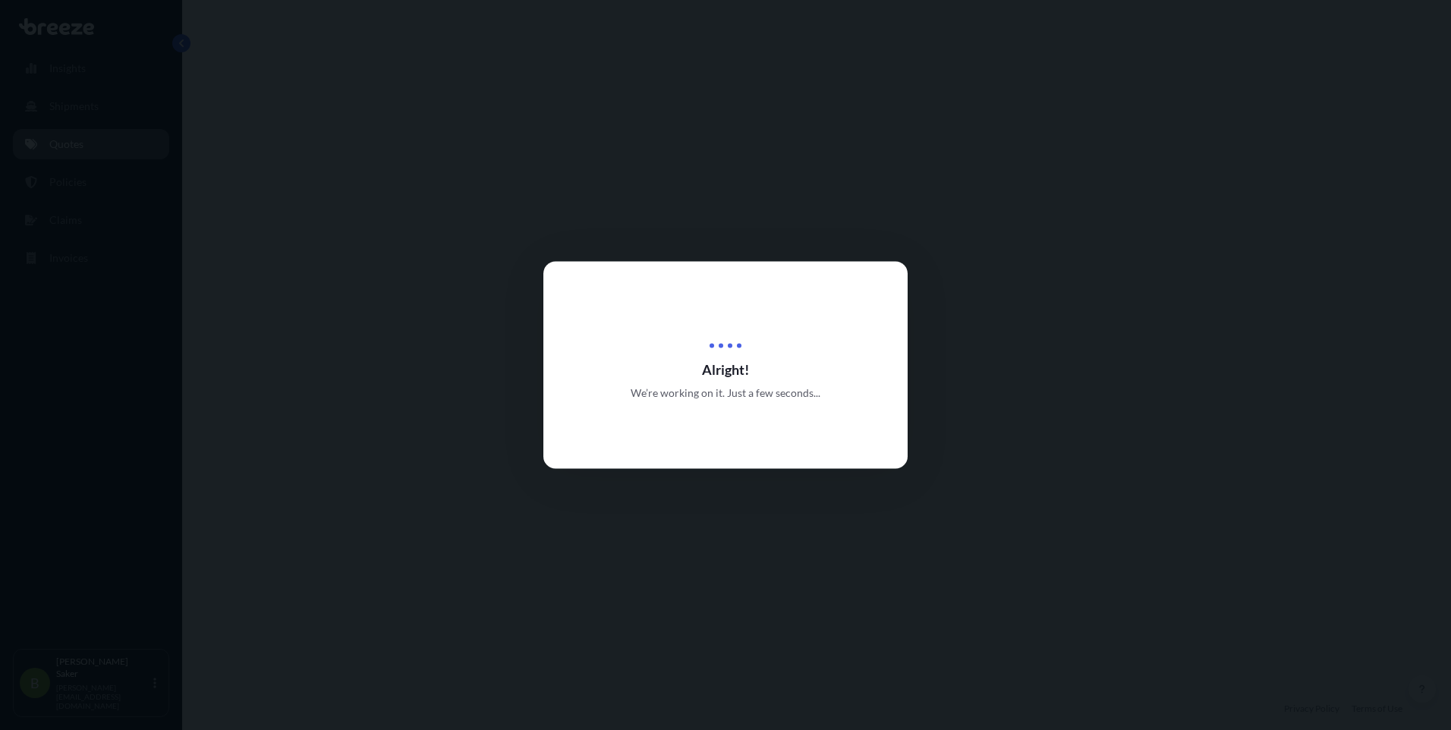
select select "Road"
select select "2"
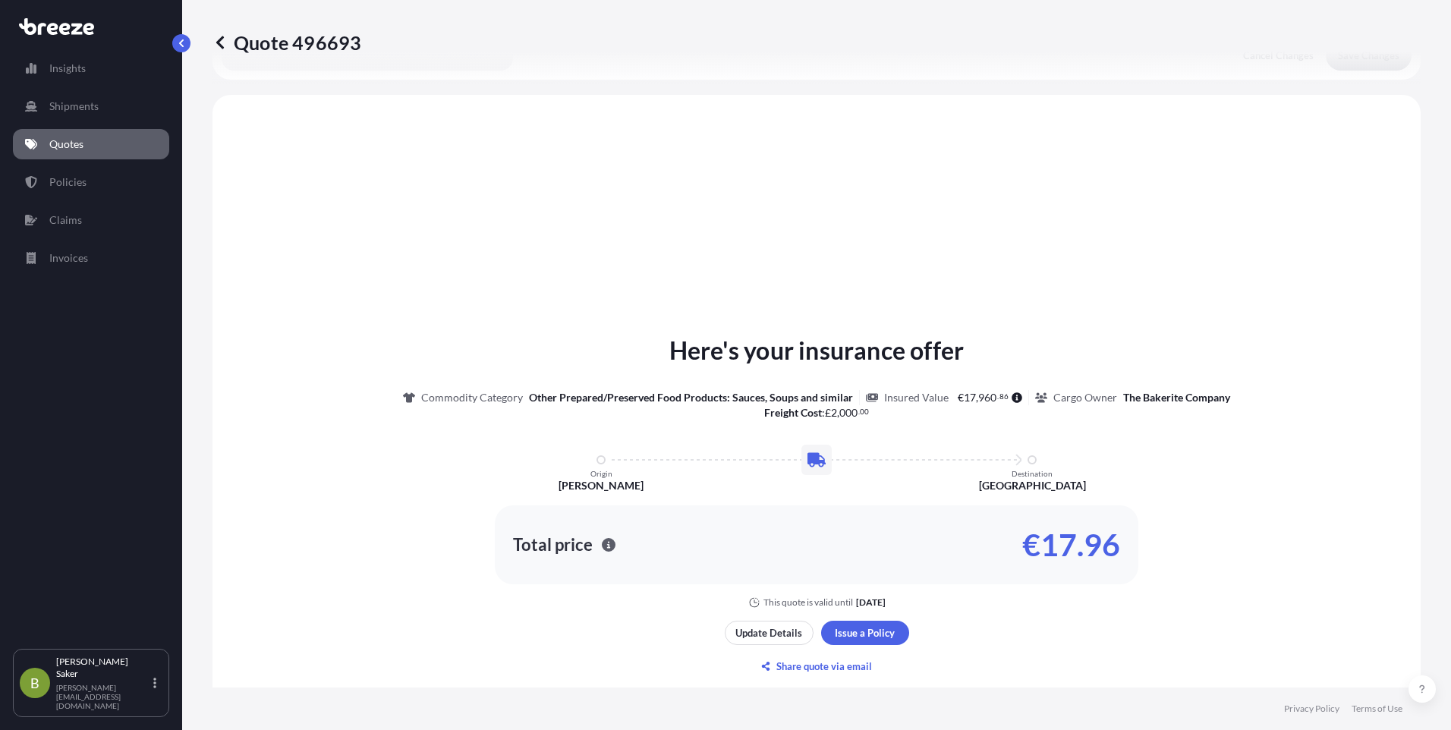
scroll to position [531, 0]
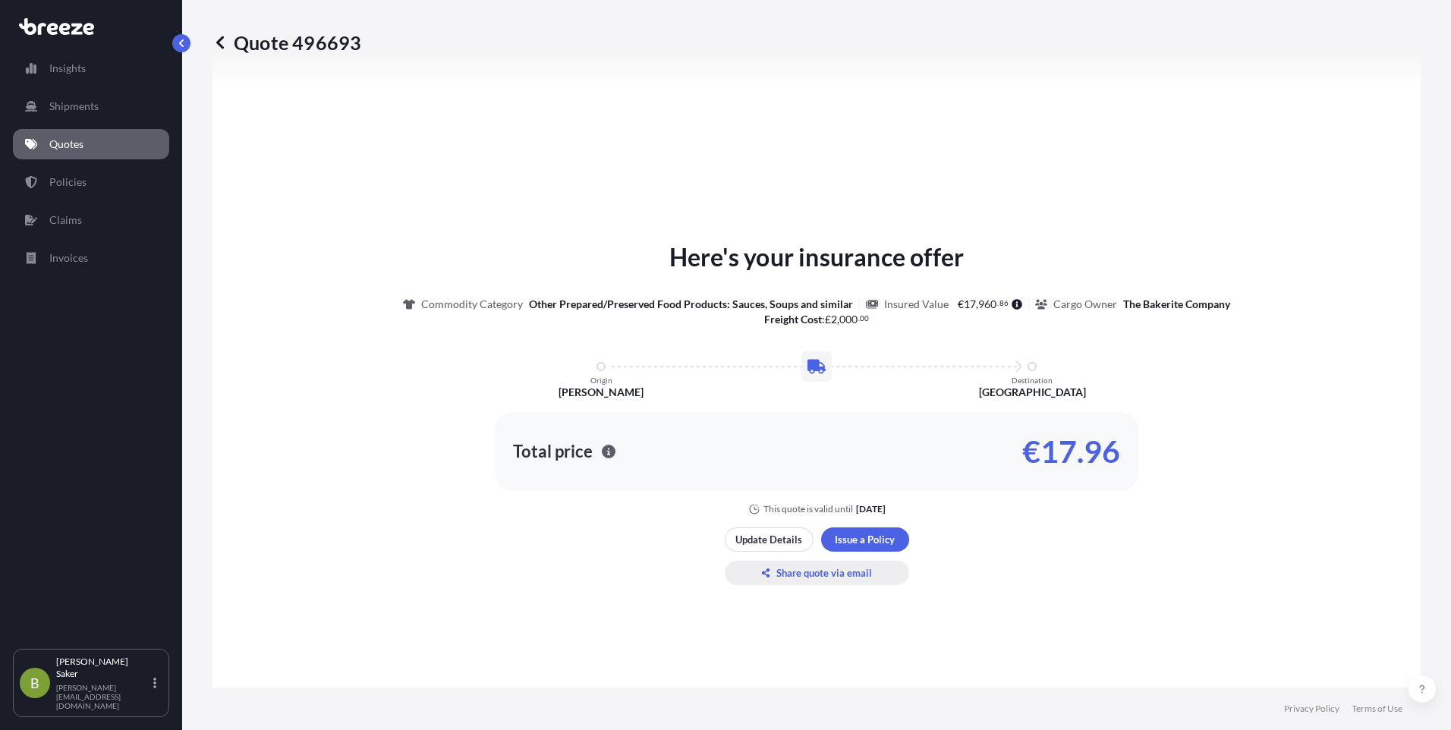
click at [823, 577] on p "Share quote via email" at bounding box center [824, 572] width 96 height 15
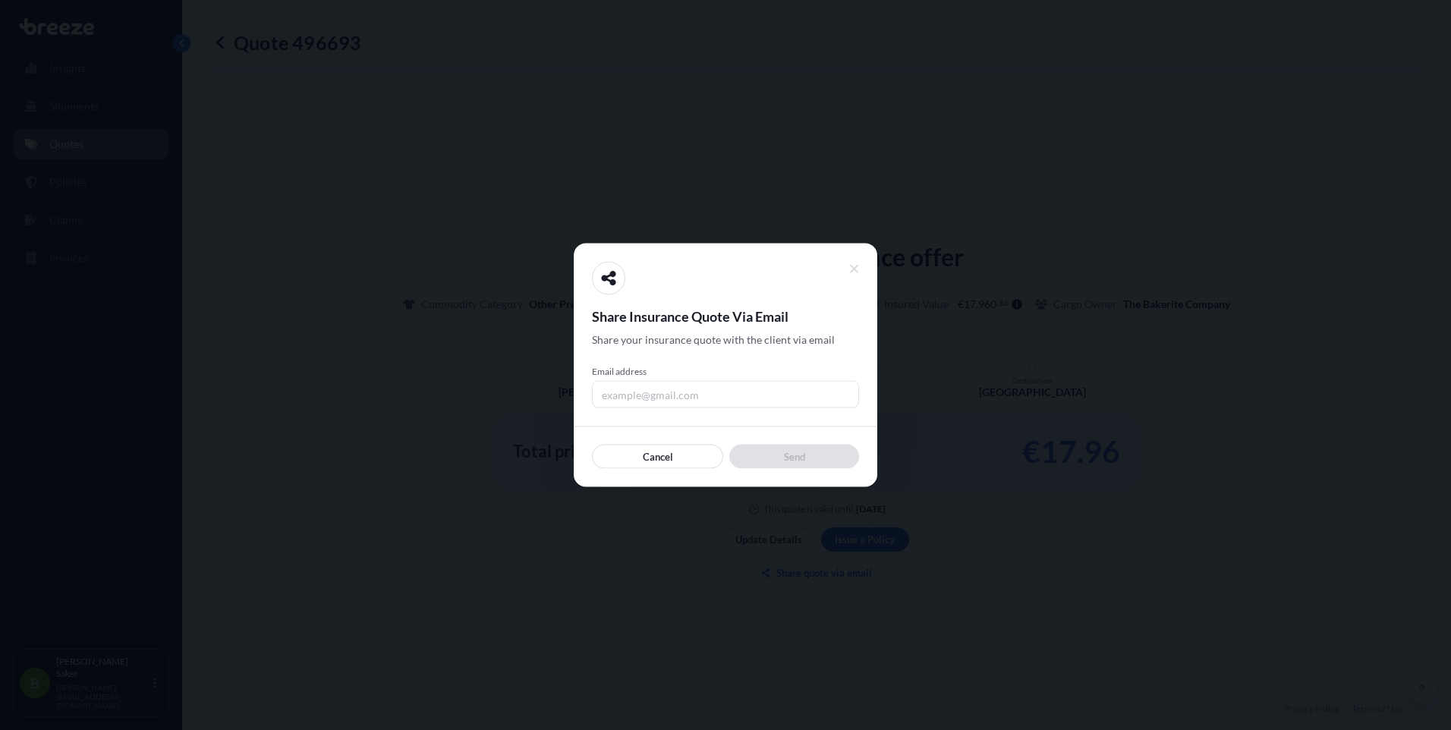
click at [733, 396] on input "Email address" at bounding box center [725, 394] width 267 height 27
type input "[PERSON_NAME][EMAIL_ADDRESS][PERSON_NAME][DOMAIN_NAME]"
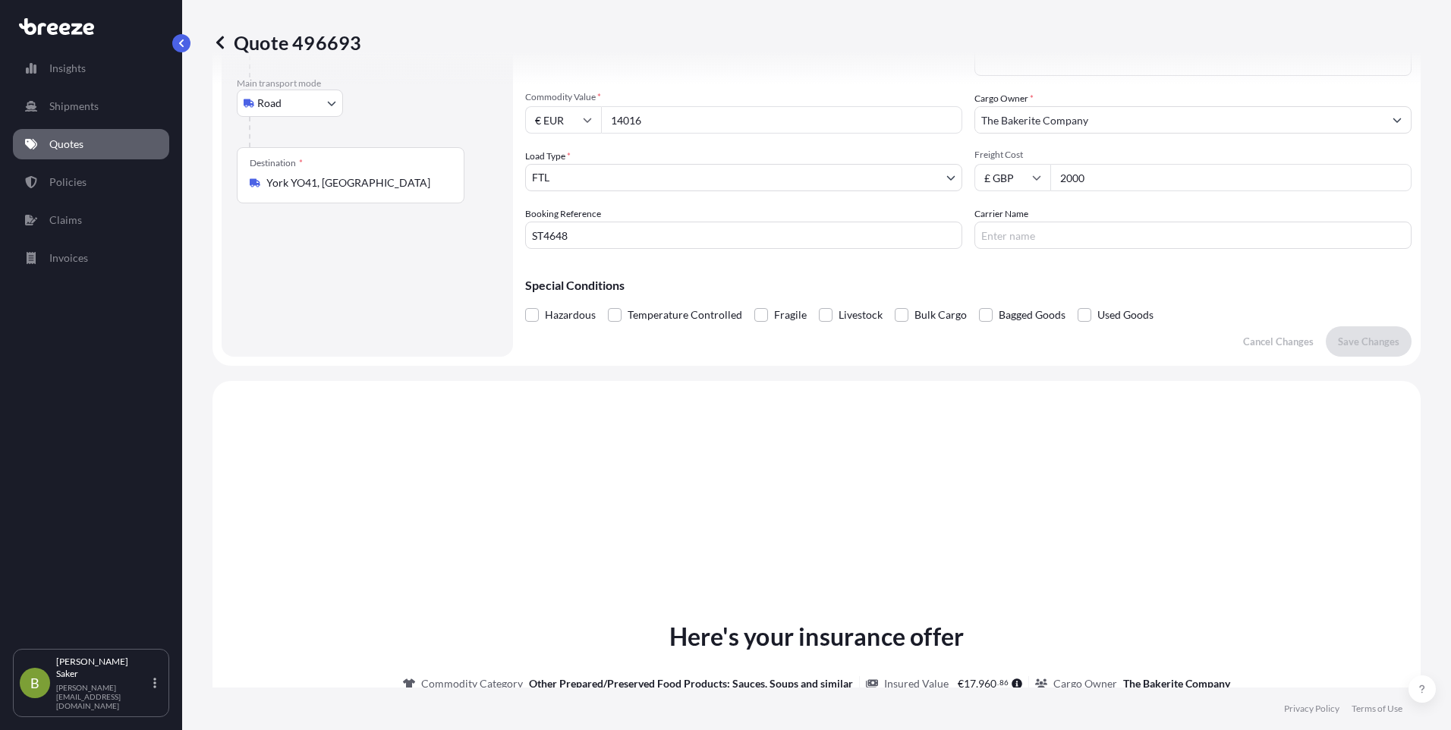
scroll to position [0, 0]
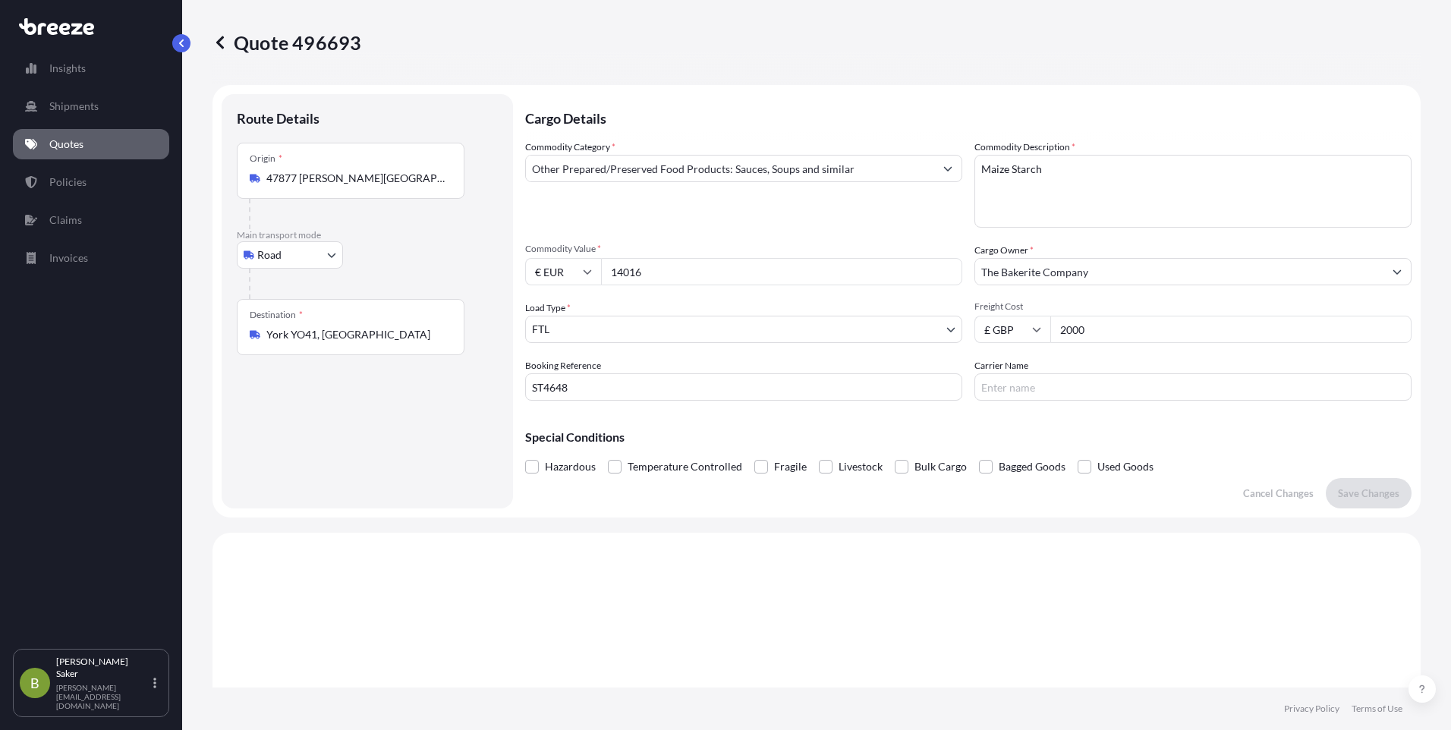
click at [870, 178] on input "Other Prepared/Preserved Food Products: Sauces, Soups and similar" at bounding box center [730, 168] width 408 height 27
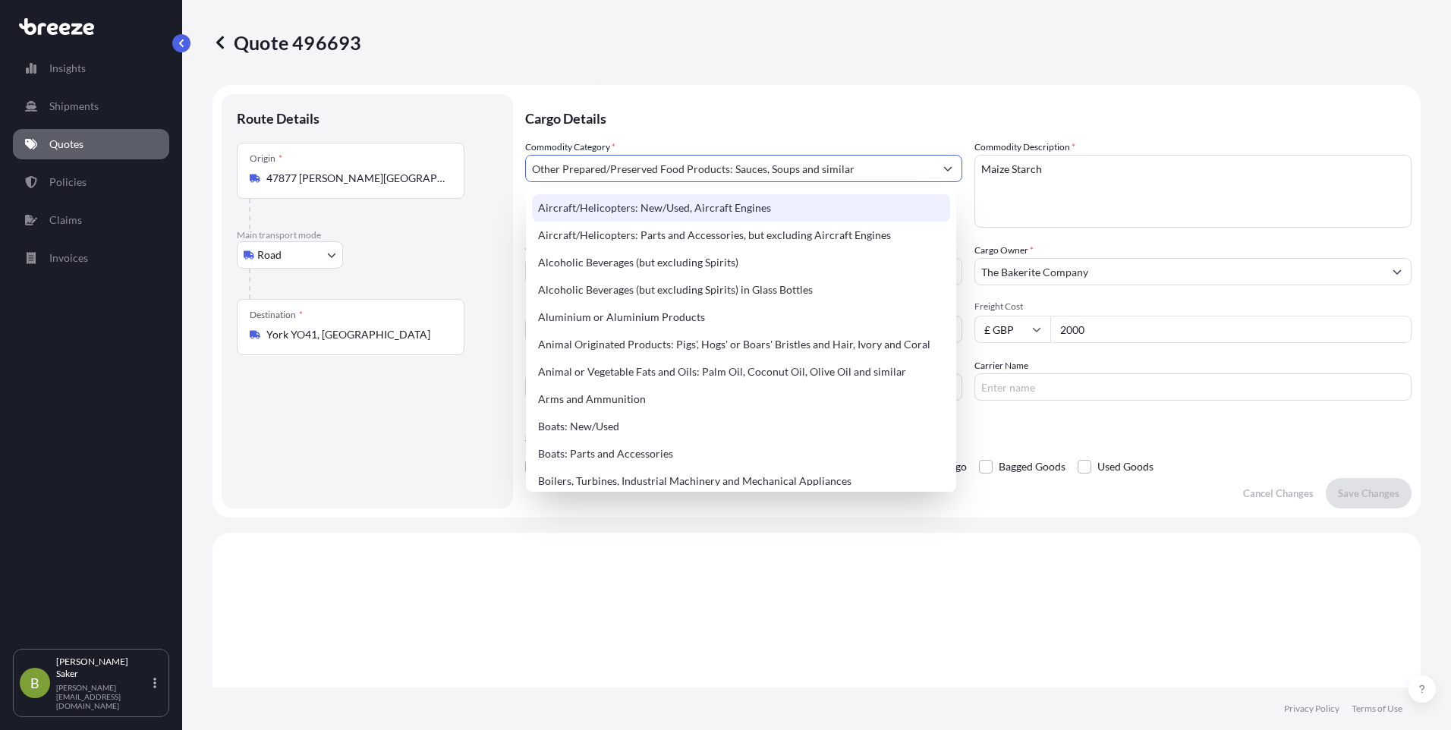
drag, startPoint x: 874, startPoint y: 166, endPoint x: 344, endPoint y: 157, distance: 530.5
click at [344, 157] on form "Route Details Place of loading Road Road Rail Origin * 47877 [PERSON_NAME]-[GEO…" at bounding box center [816, 301] width 1208 height 433
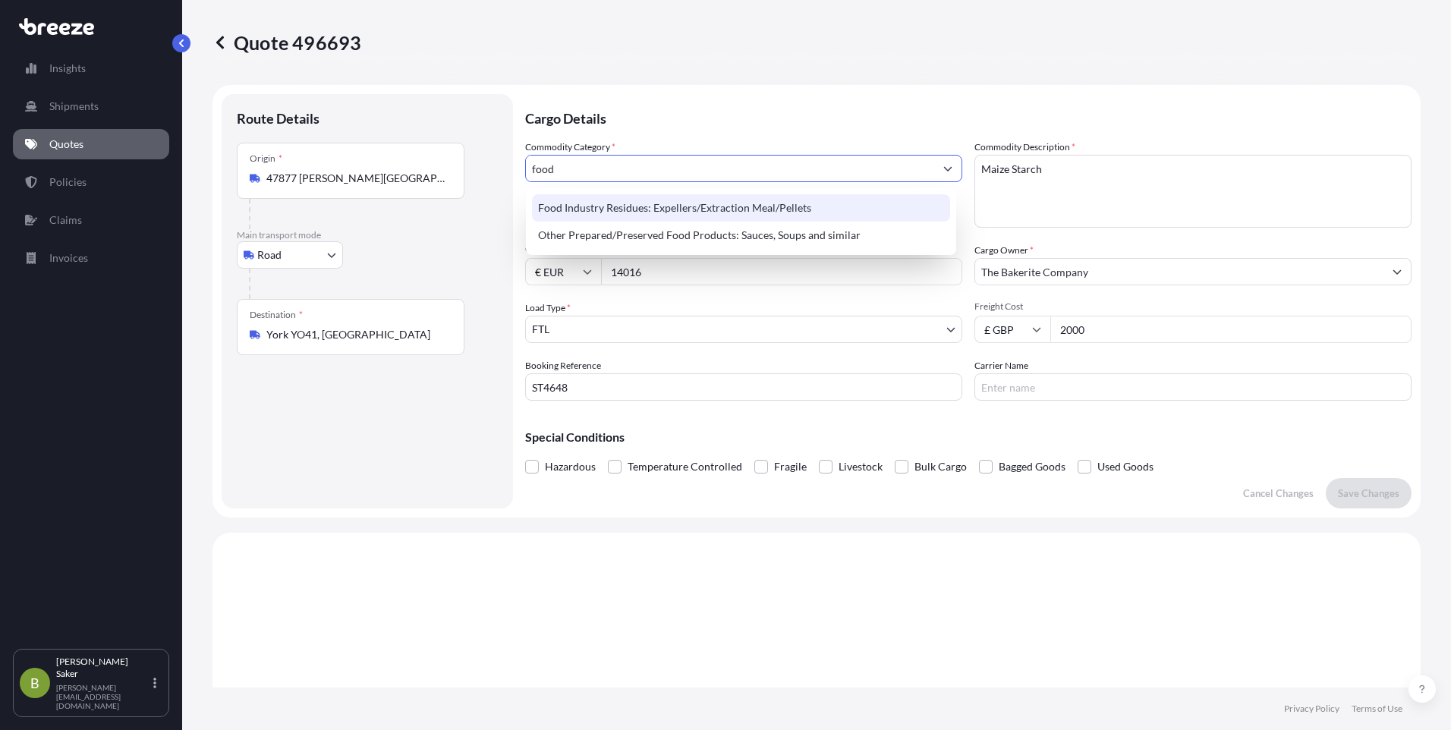
click at [779, 206] on div "Food Industry Residues: Expellers/Extraction Meal/Pellets" at bounding box center [741, 207] width 418 height 27
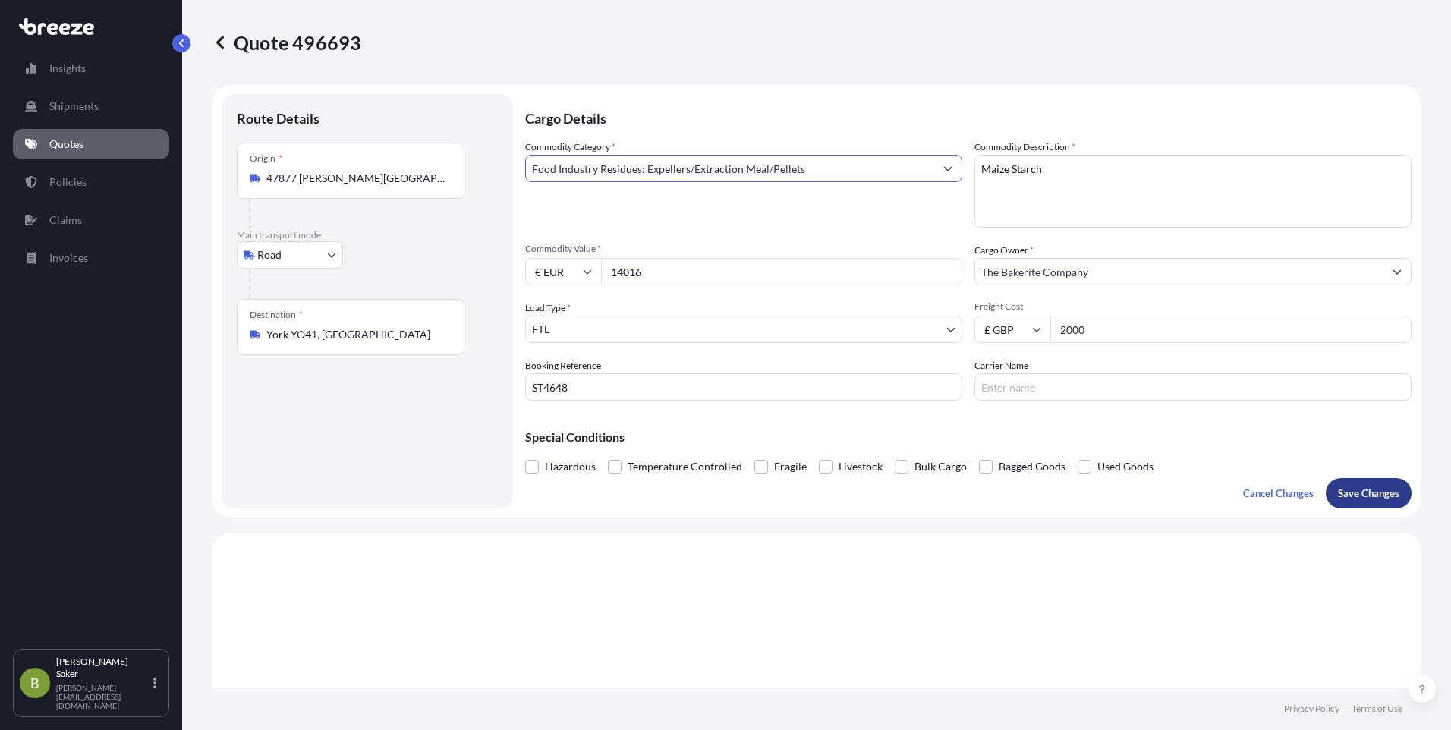
type input "Food Industry Residues: Expellers/Extraction Meal/Pellets"
click at [1376, 493] on p "Save Changes" at bounding box center [1368, 493] width 61 height 15
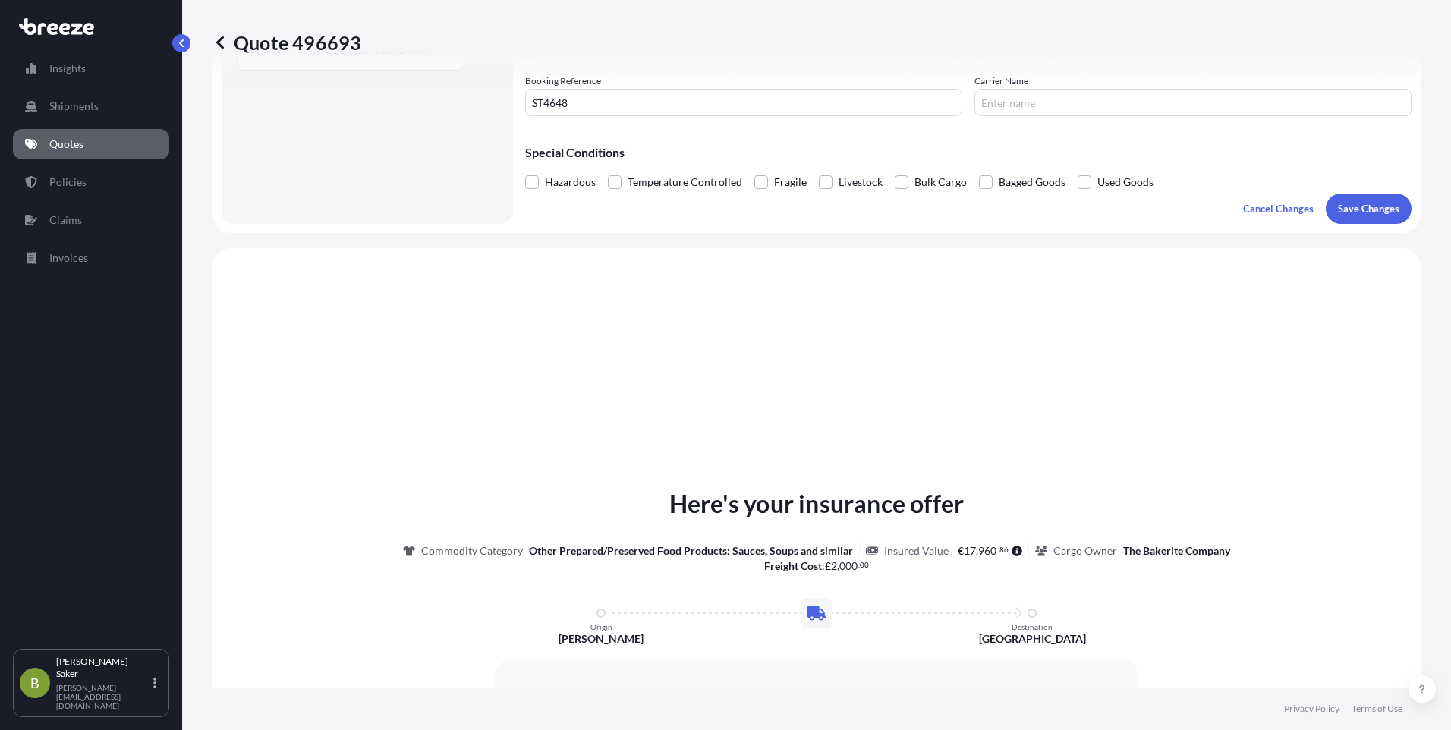
scroll to position [457, 0]
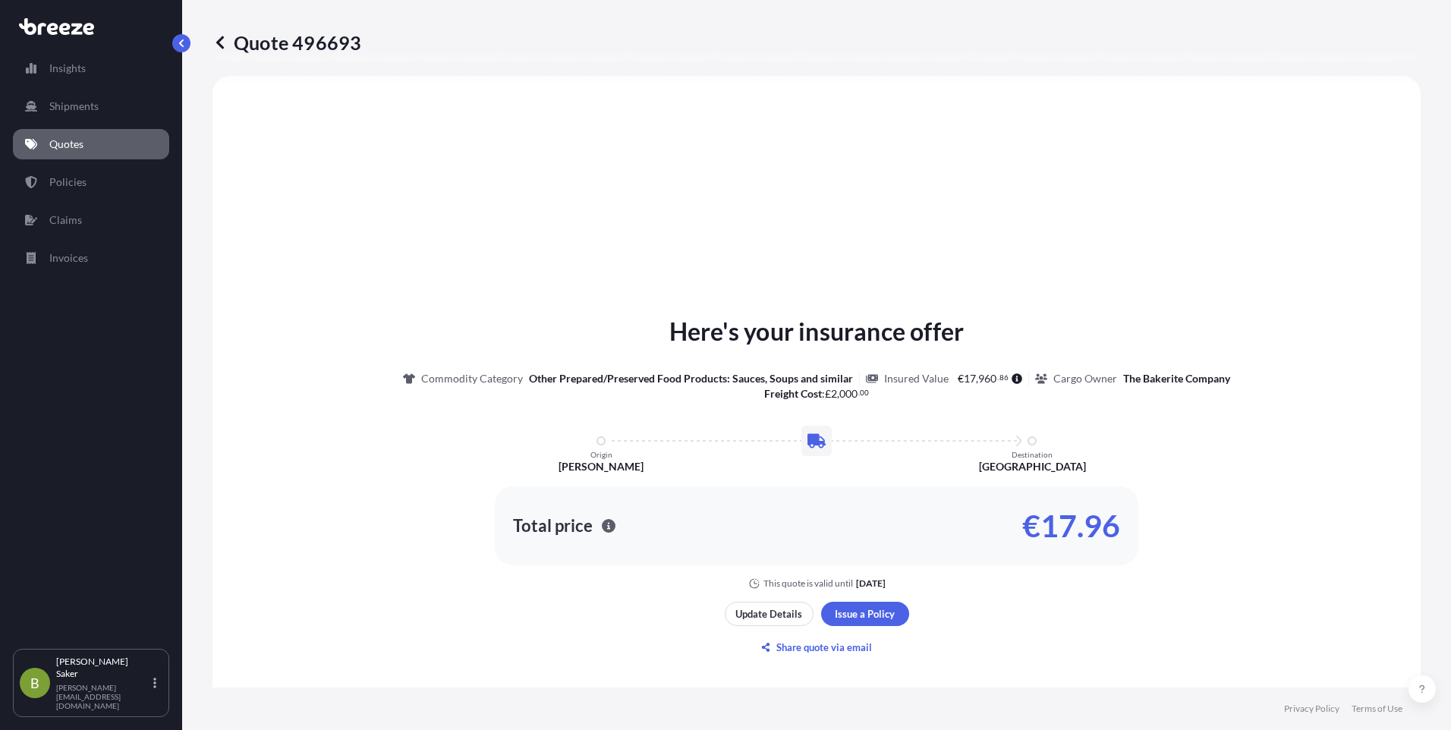
select select "Road"
select select "2"
